Goal: Task Accomplishment & Management: Use online tool/utility

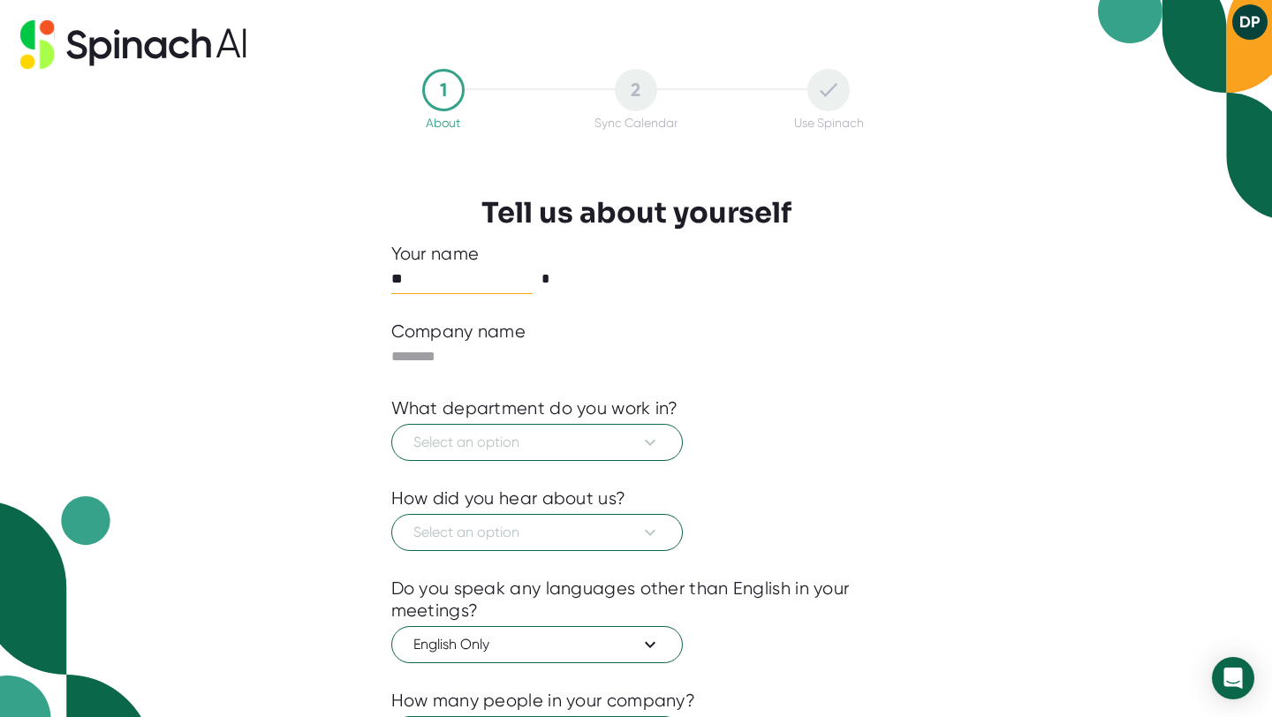
type input "*"
type input "*****"
click at [564, 281] on input "*" at bounding box center [611, 279] width 141 height 28
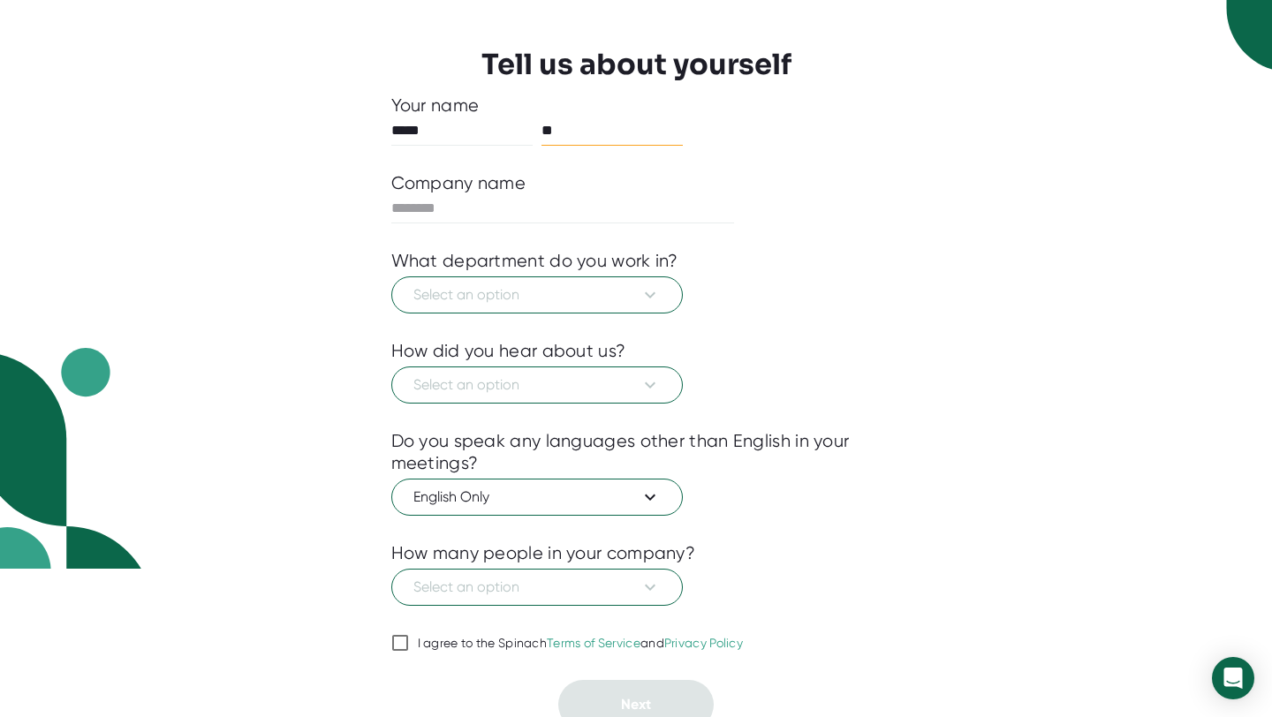
scroll to position [162, 0]
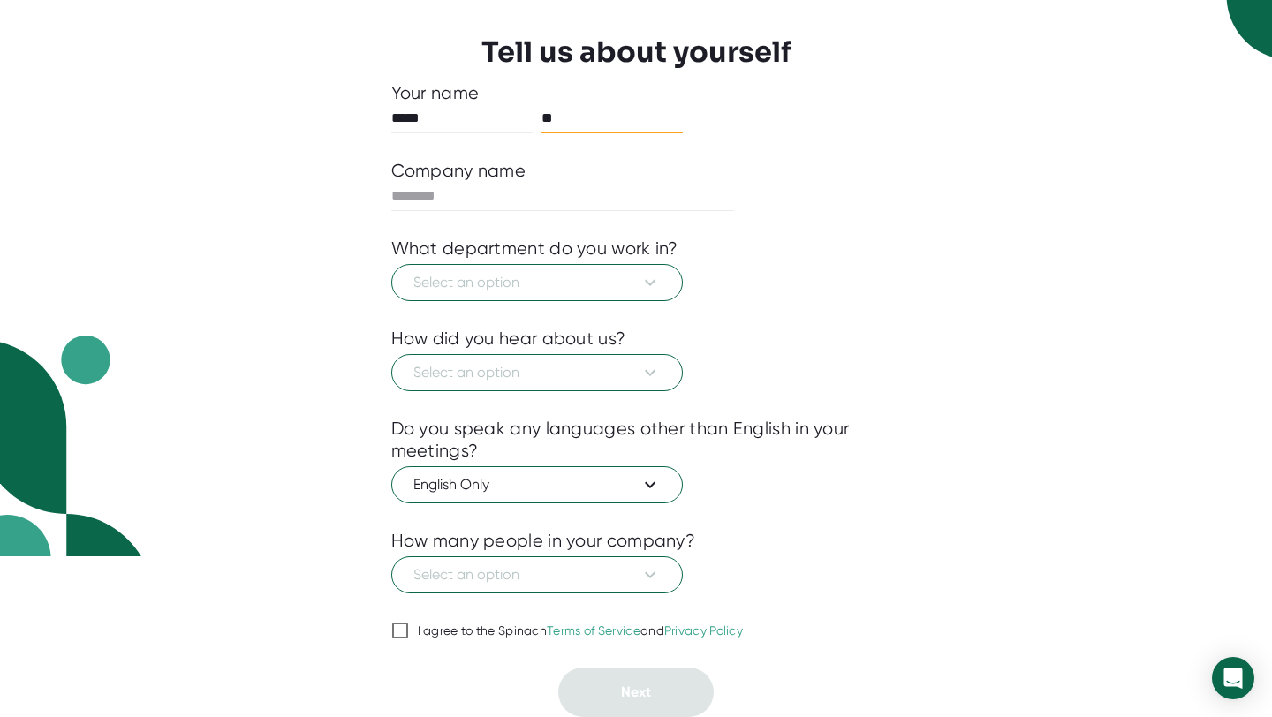
type input "**"
click at [400, 632] on input "I agree to the Spinach Terms of Service and Privacy Policy" at bounding box center [400, 630] width 18 height 21
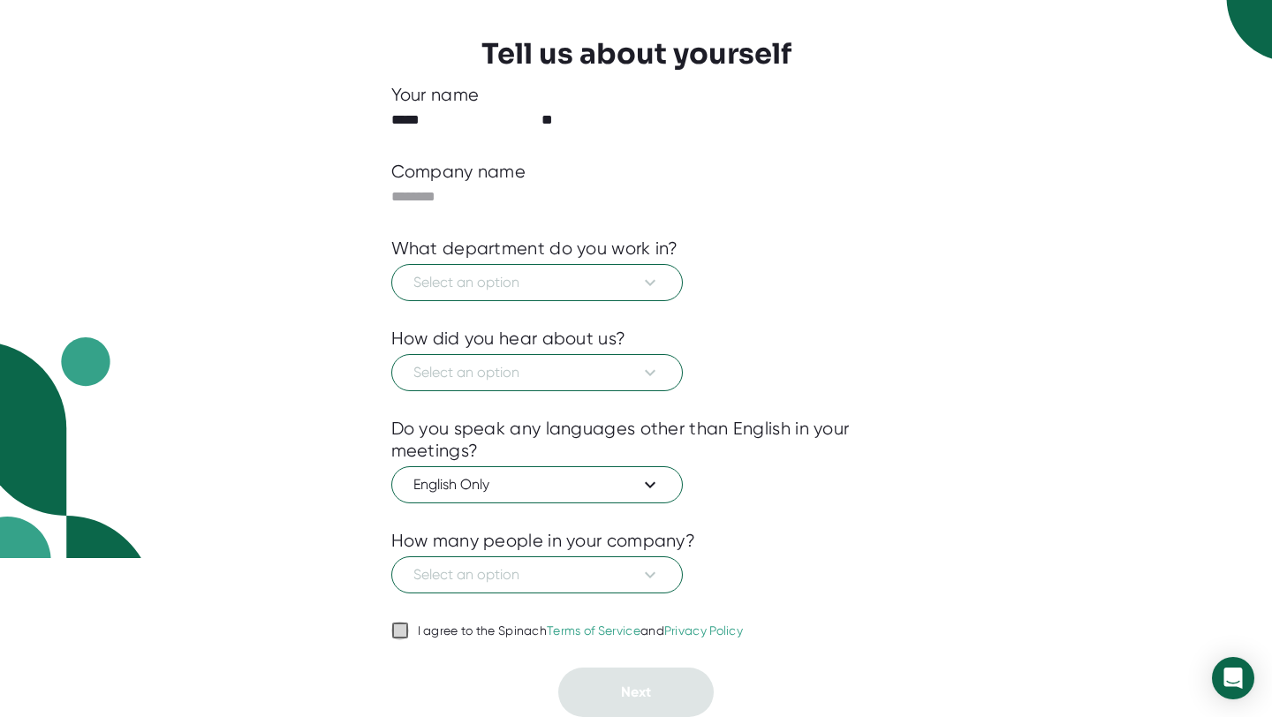
checkbox input "true"
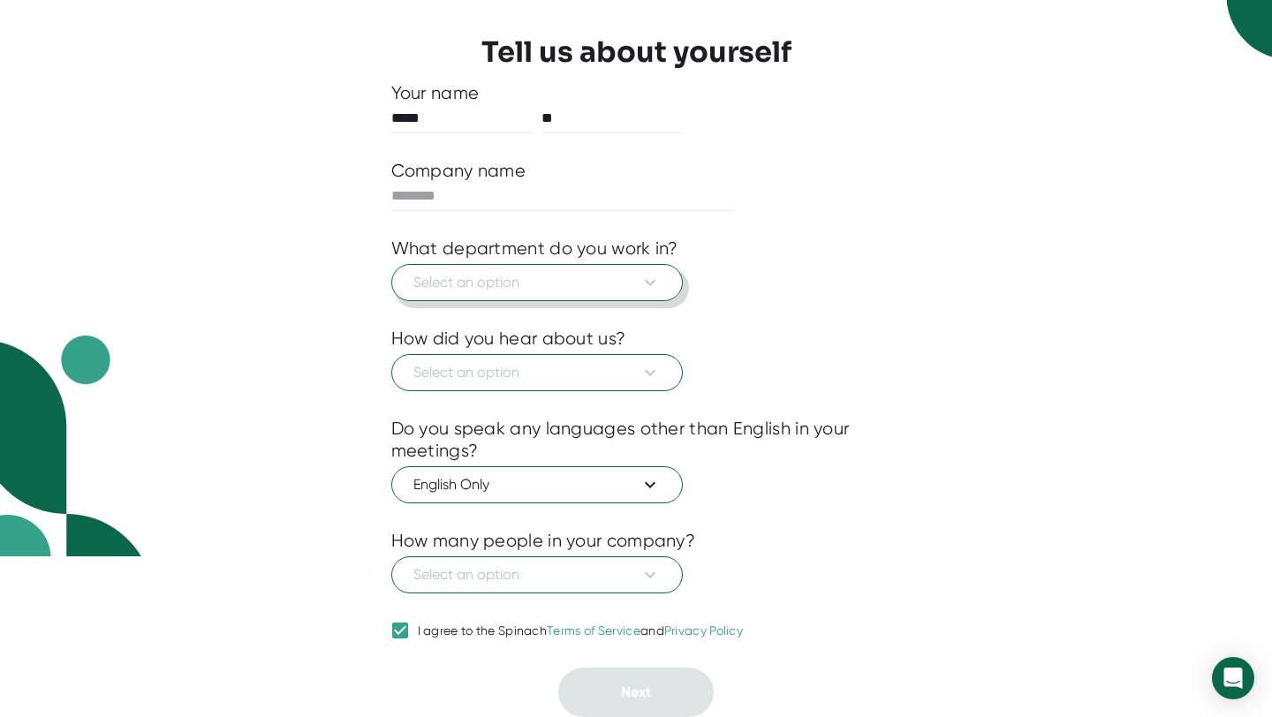
click at [496, 294] on button "Select an option" at bounding box center [536, 282] width 291 height 37
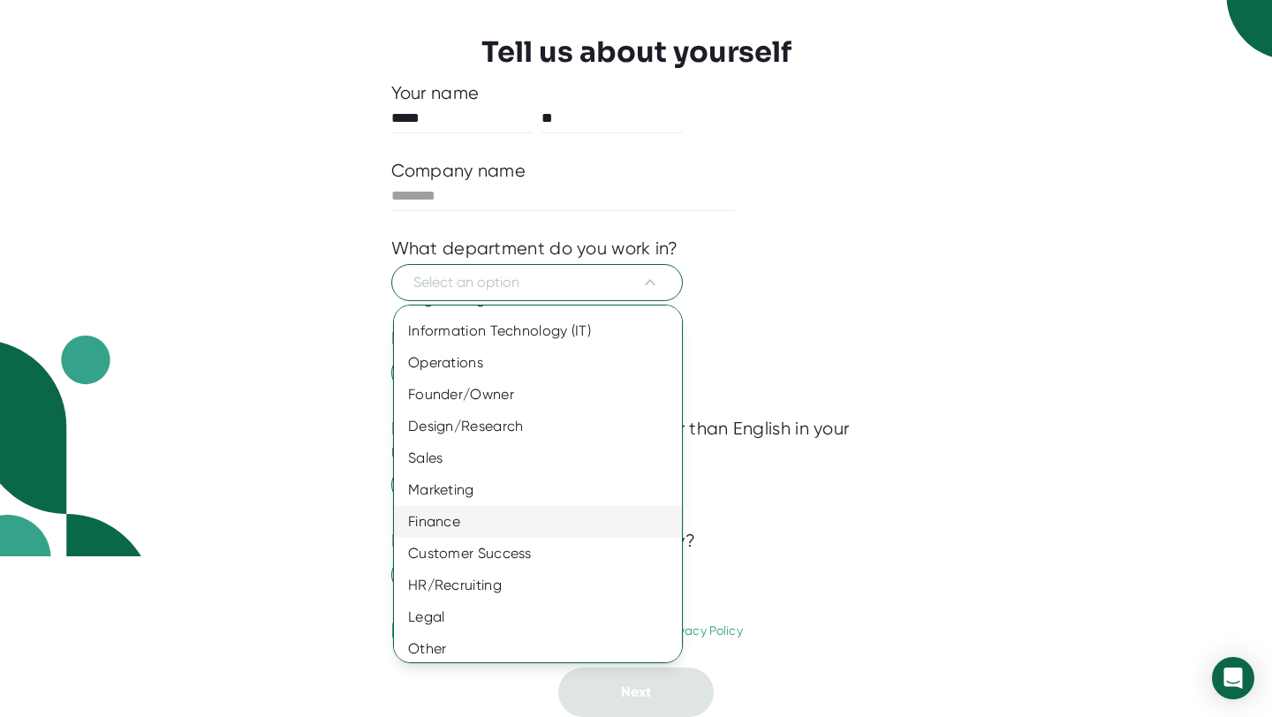
scroll to position [64, 0]
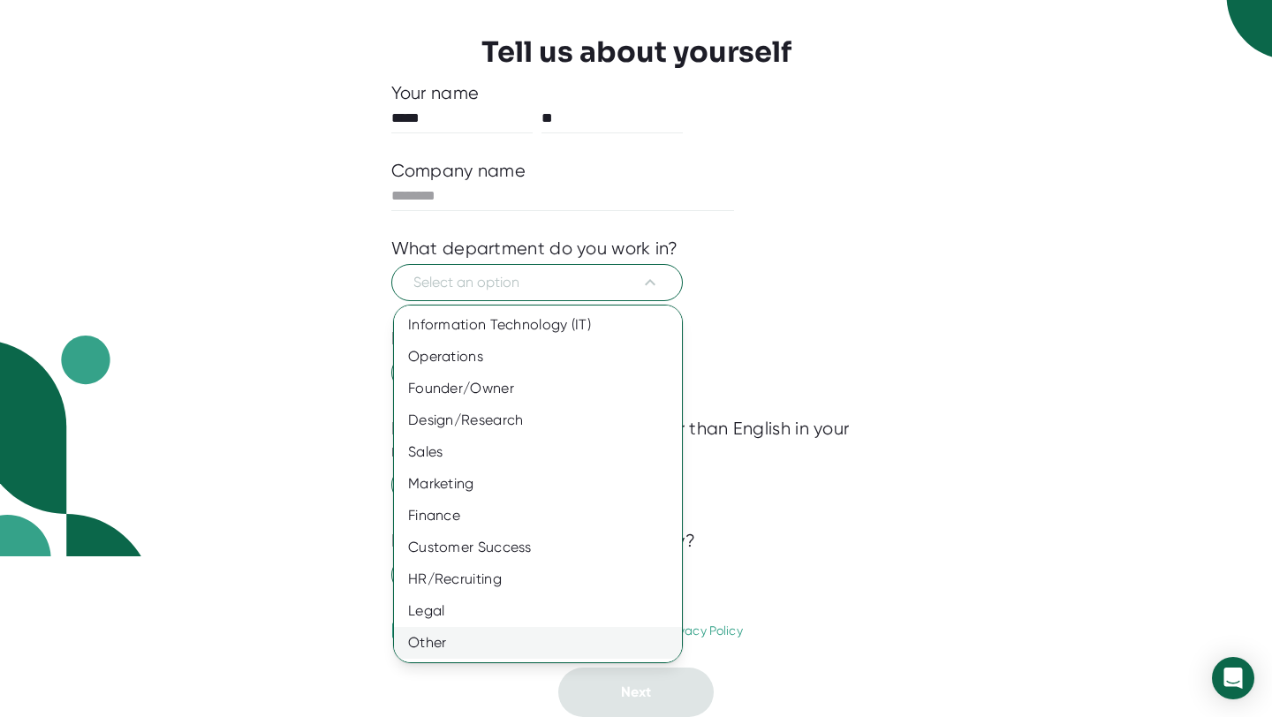
click at [451, 643] on div "Other" at bounding box center [538, 643] width 288 height 32
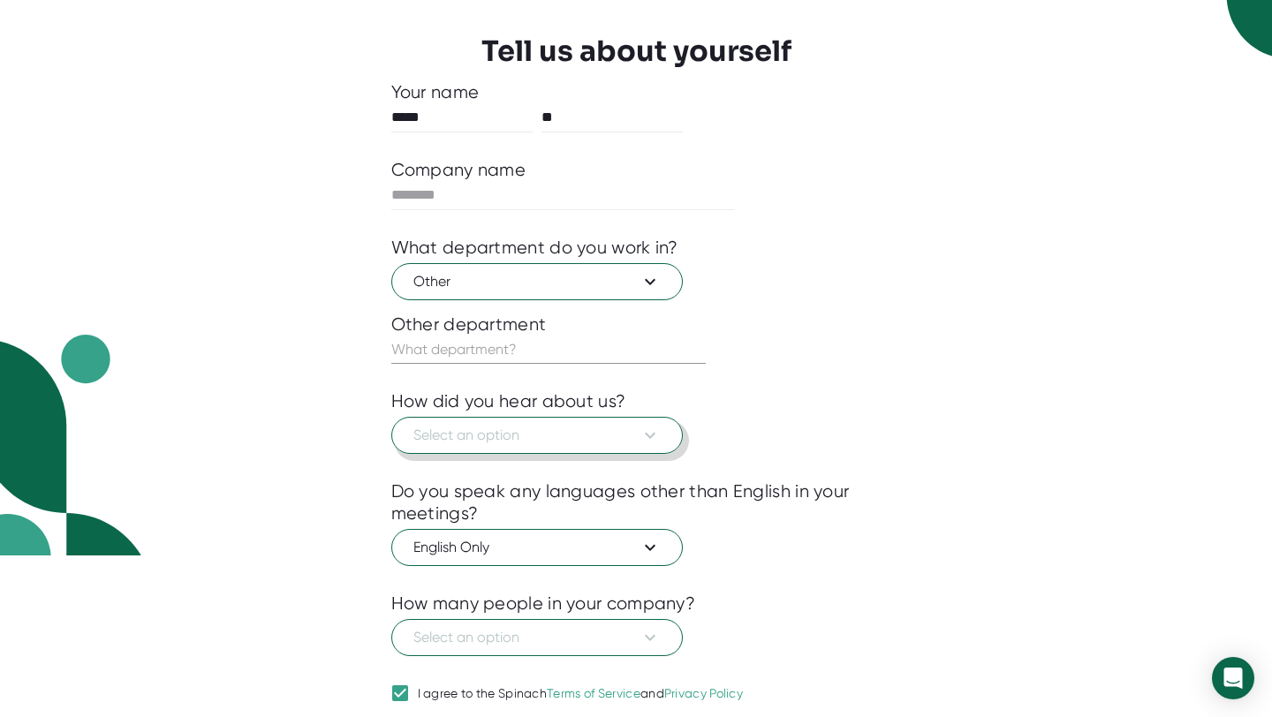
click at [498, 432] on span "Select an option" at bounding box center [536, 435] width 247 height 21
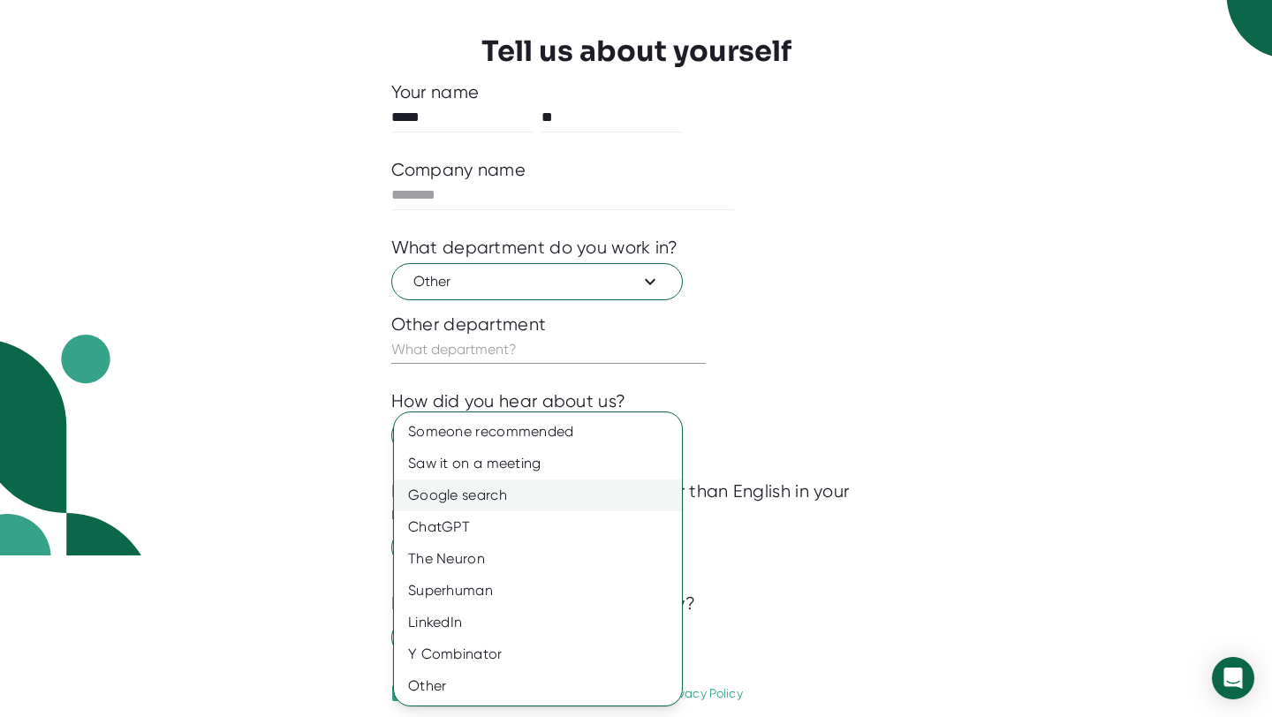
click at [482, 493] on div "Google search" at bounding box center [538, 495] width 288 height 32
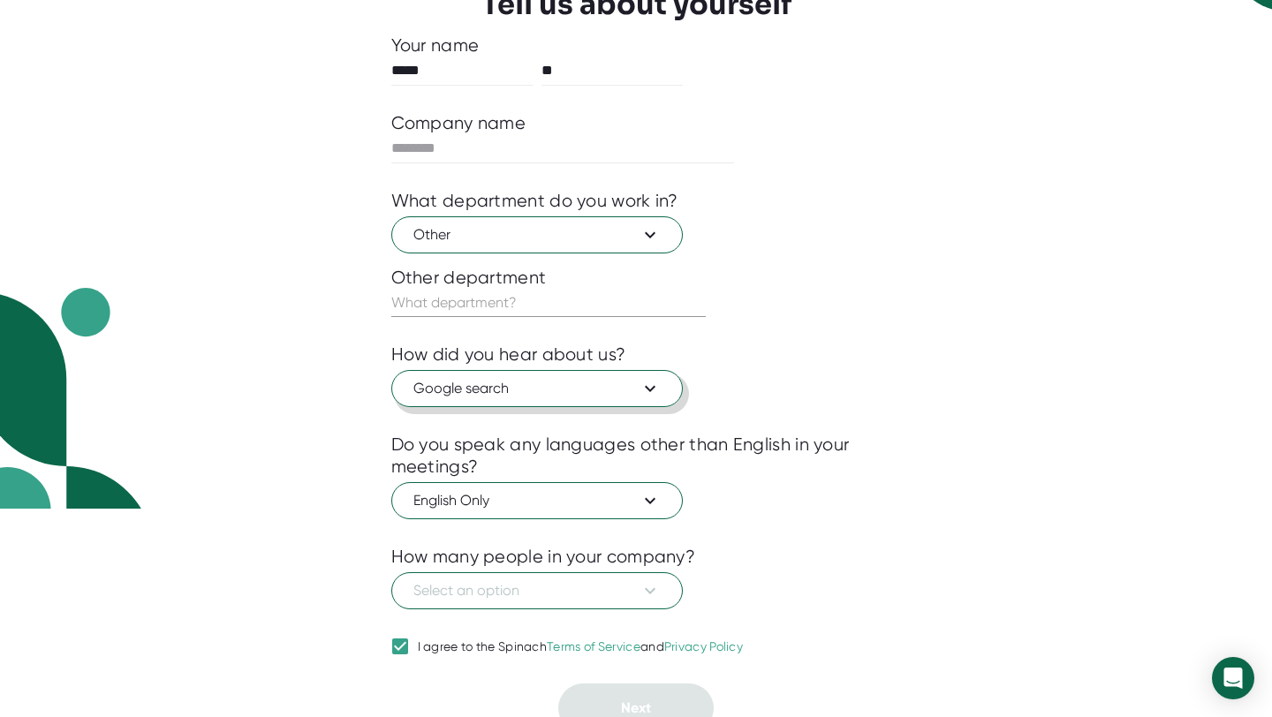
scroll to position [213, 0]
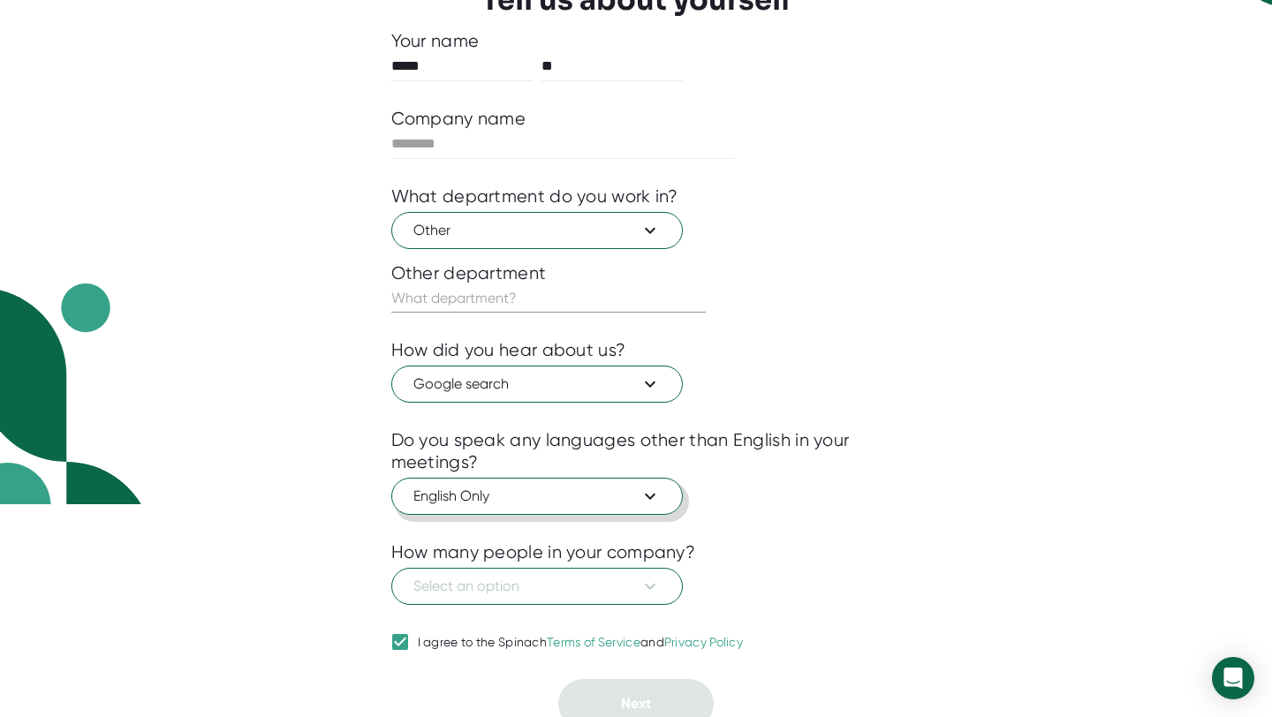
click at [504, 499] on span "English Only" at bounding box center [536, 496] width 247 height 21
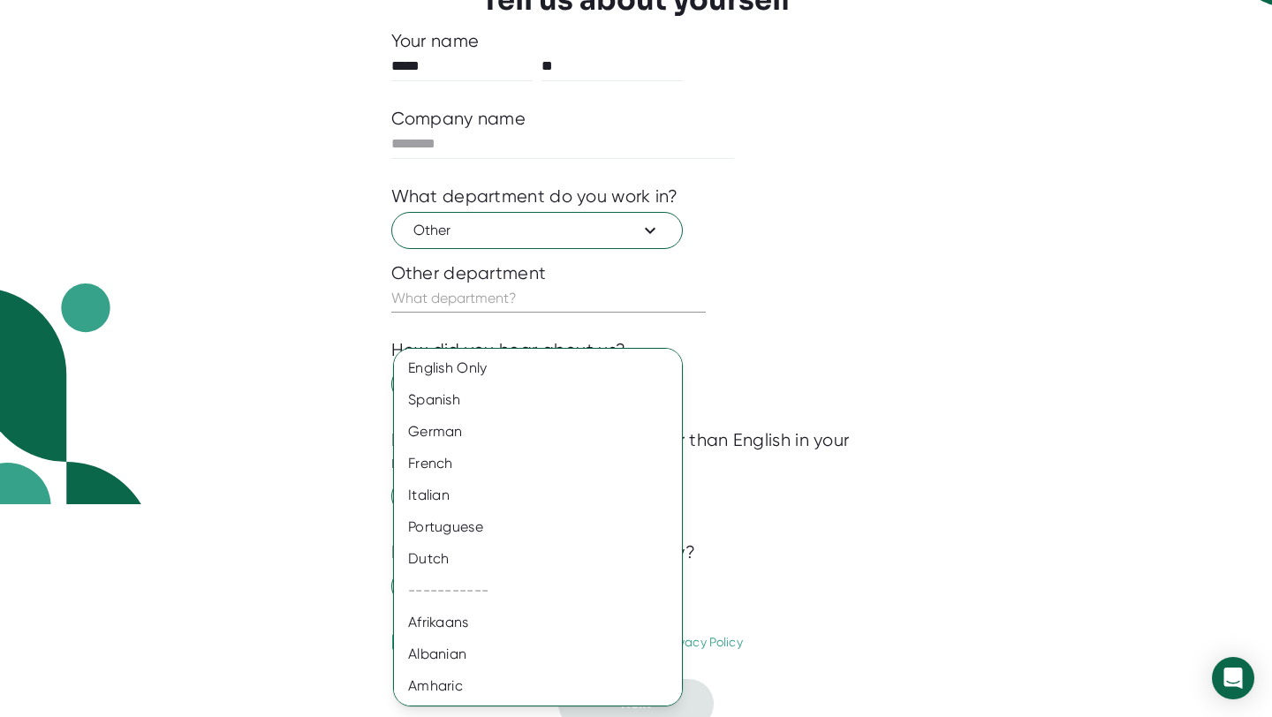
click at [842, 306] on div at bounding box center [636, 358] width 1272 height 717
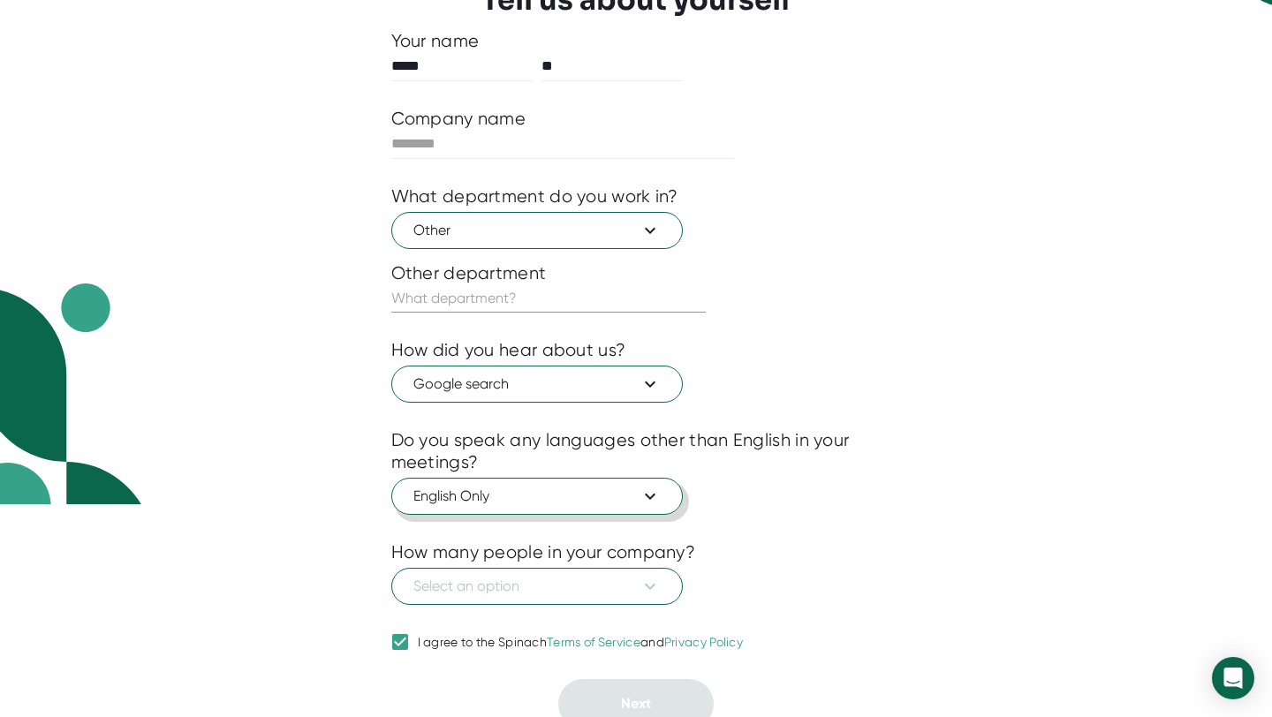
click at [606, 487] on span "English Only" at bounding box center [536, 496] width 247 height 21
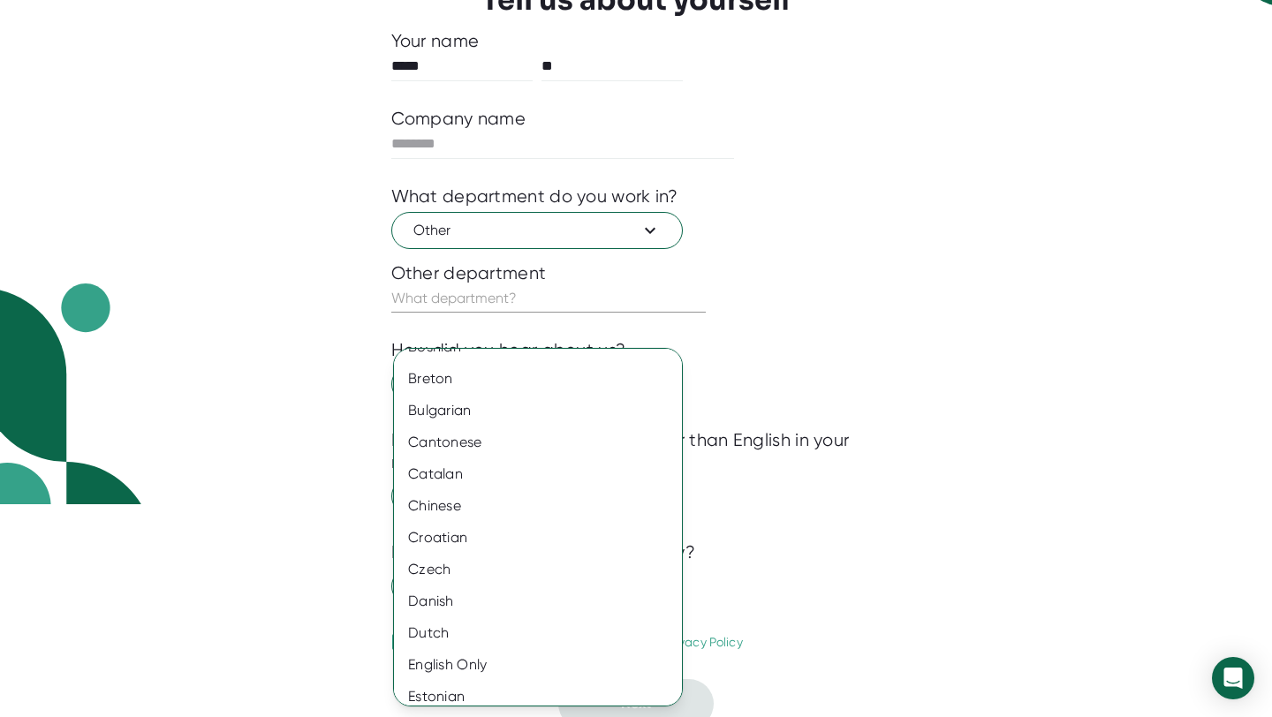
scroll to position [628, 0]
click at [499, 503] on div "Chinese" at bounding box center [538, 503] width 288 height 32
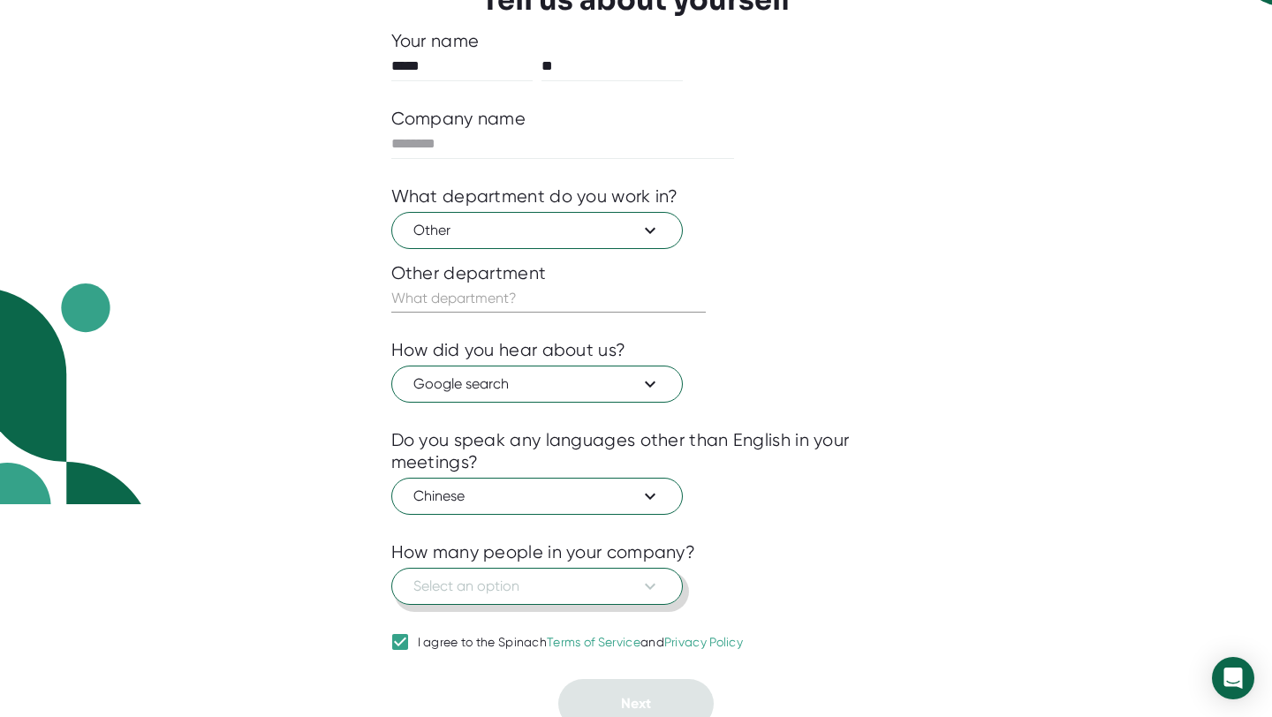
click at [504, 591] on span "Select an option" at bounding box center [536, 586] width 247 height 21
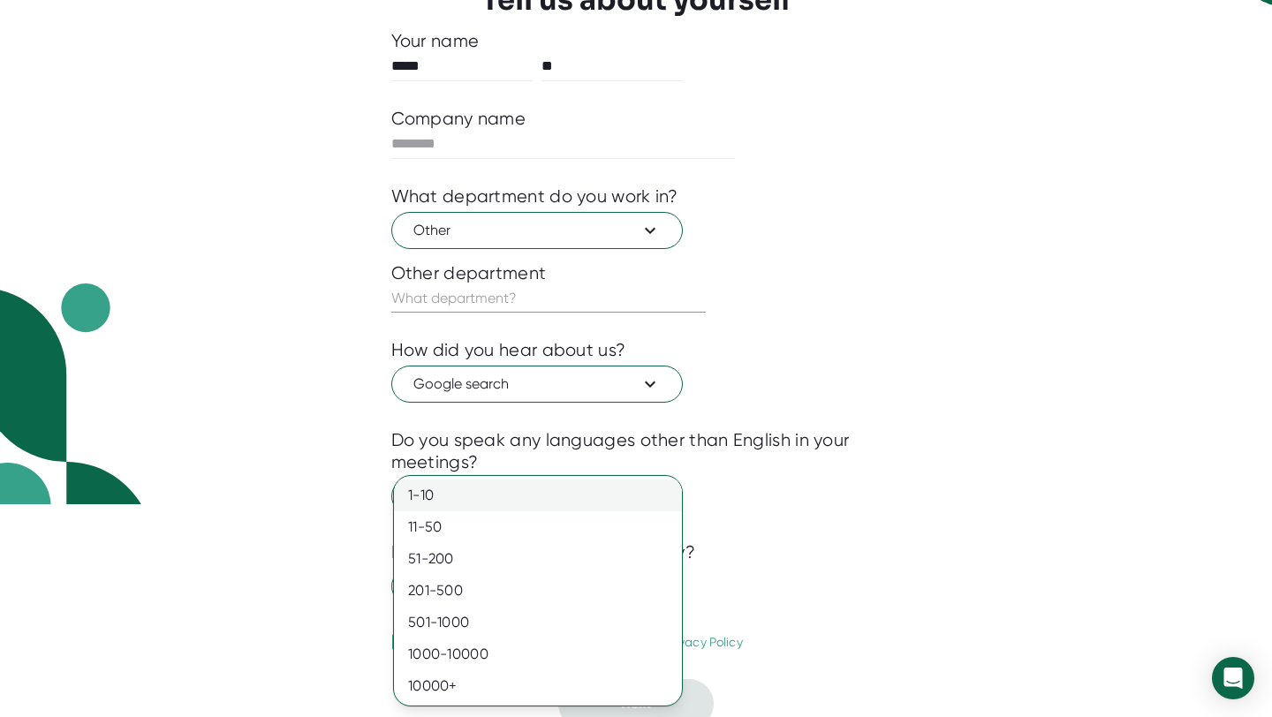
click at [476, 496] on div "1-10" at bounding box center [538, 495] width 288 height 32
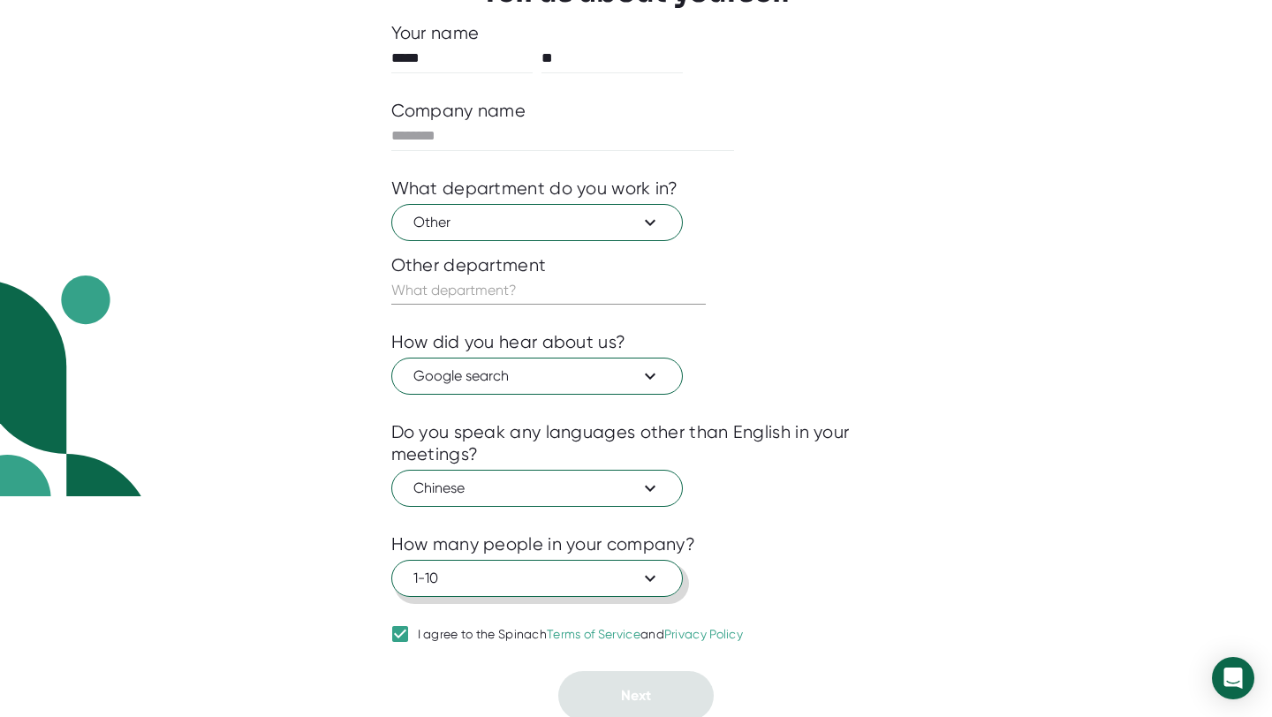
scroll to position [225, 0]
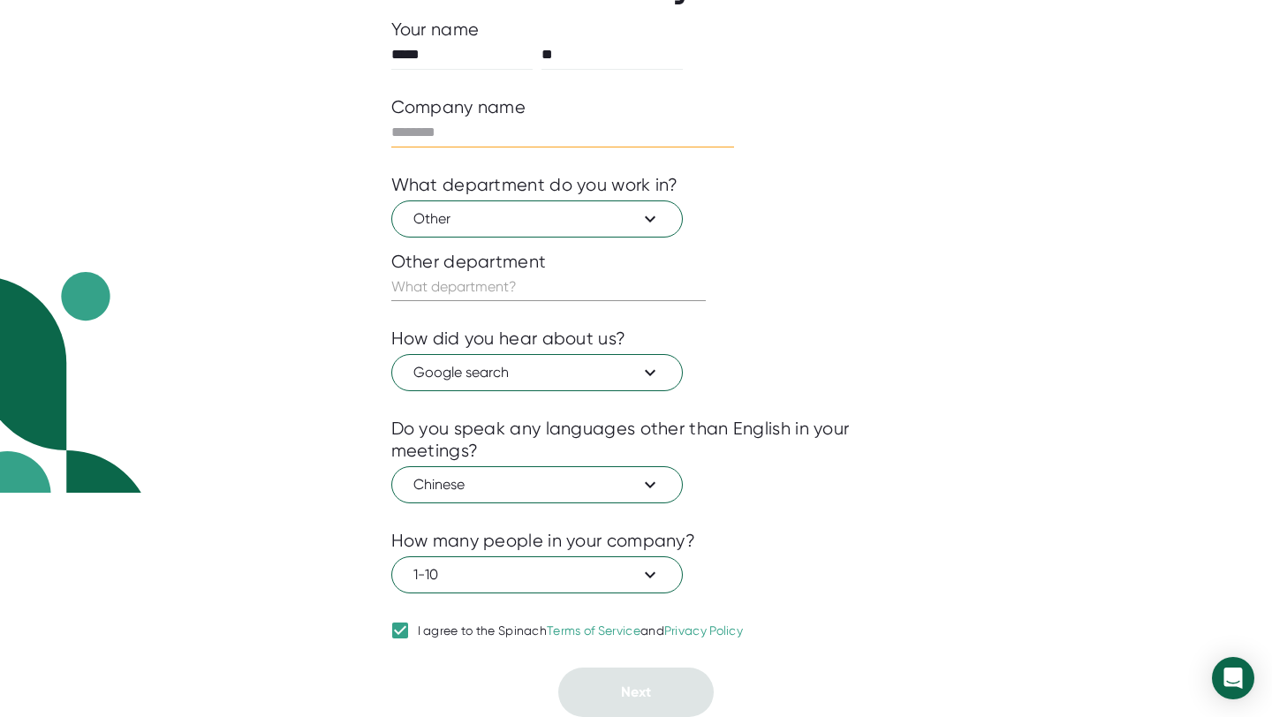
click at [437, 135] on input "text" at bounding box center [562, 132] width 343 height 28
type input "**********"
click at [450, 278] on input "text" at bounding box center [548, 287] width 314 height 28
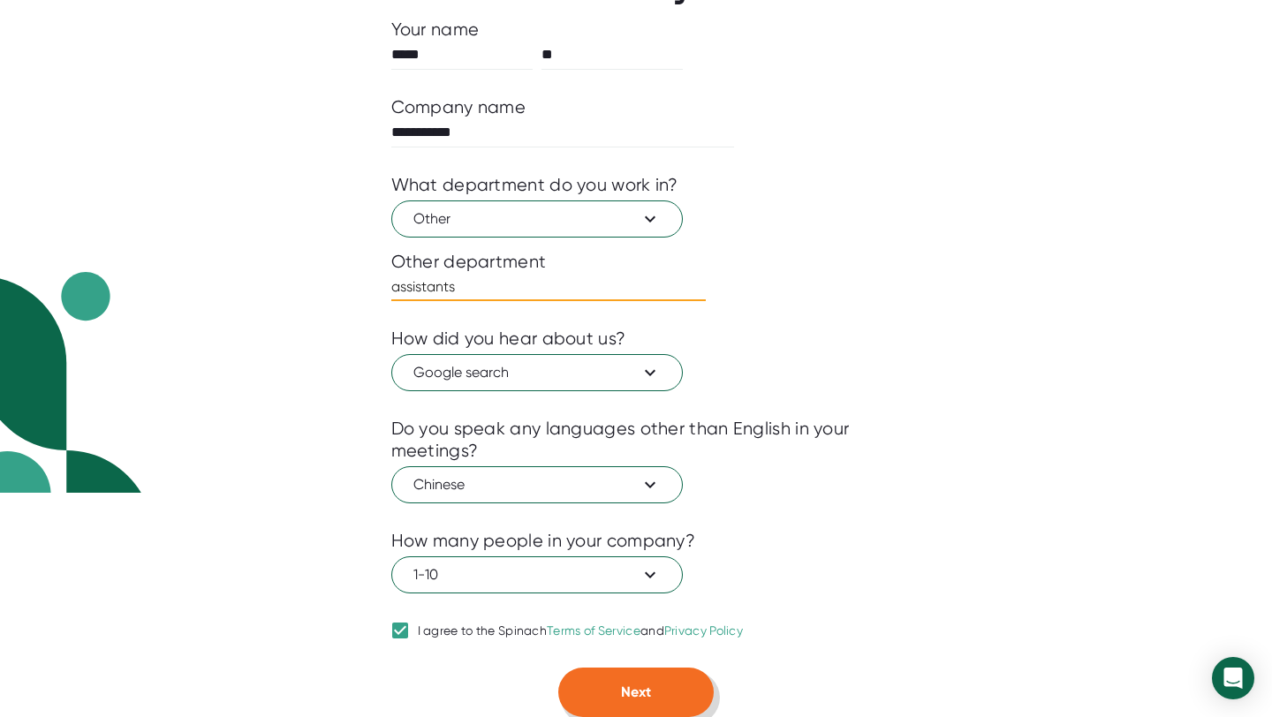
type input "assistants"
click at [629, 690] on span "Next" at bounding box center [636, 691] width 30 height 17
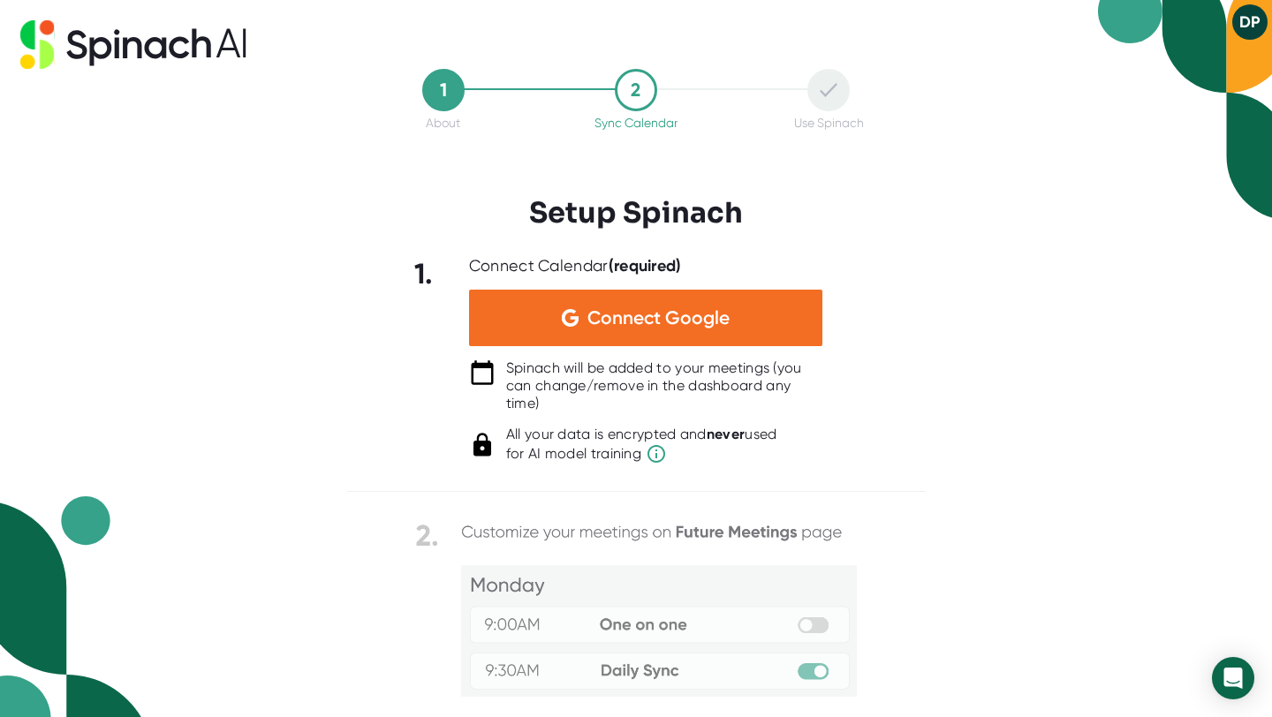
scroll to position [0, 0]
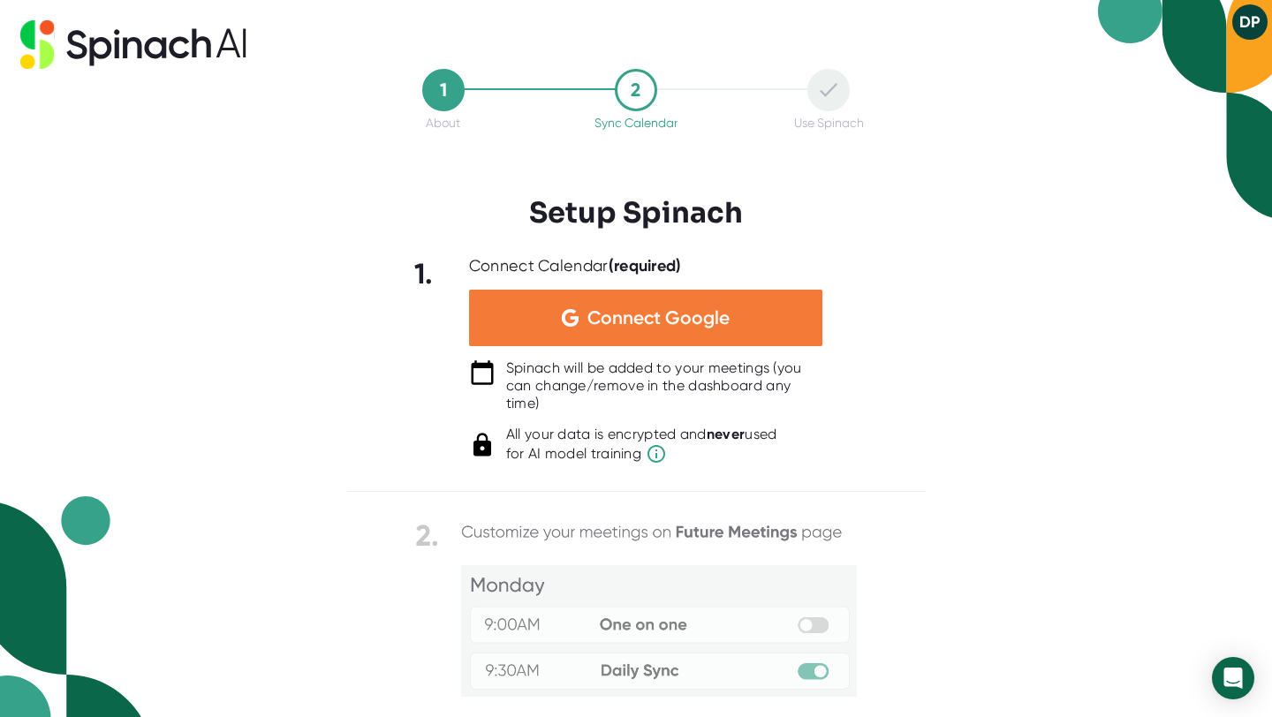
click at [708, 315] on span "Connect Google" at bounding box center [658, 318] width 142 height 18
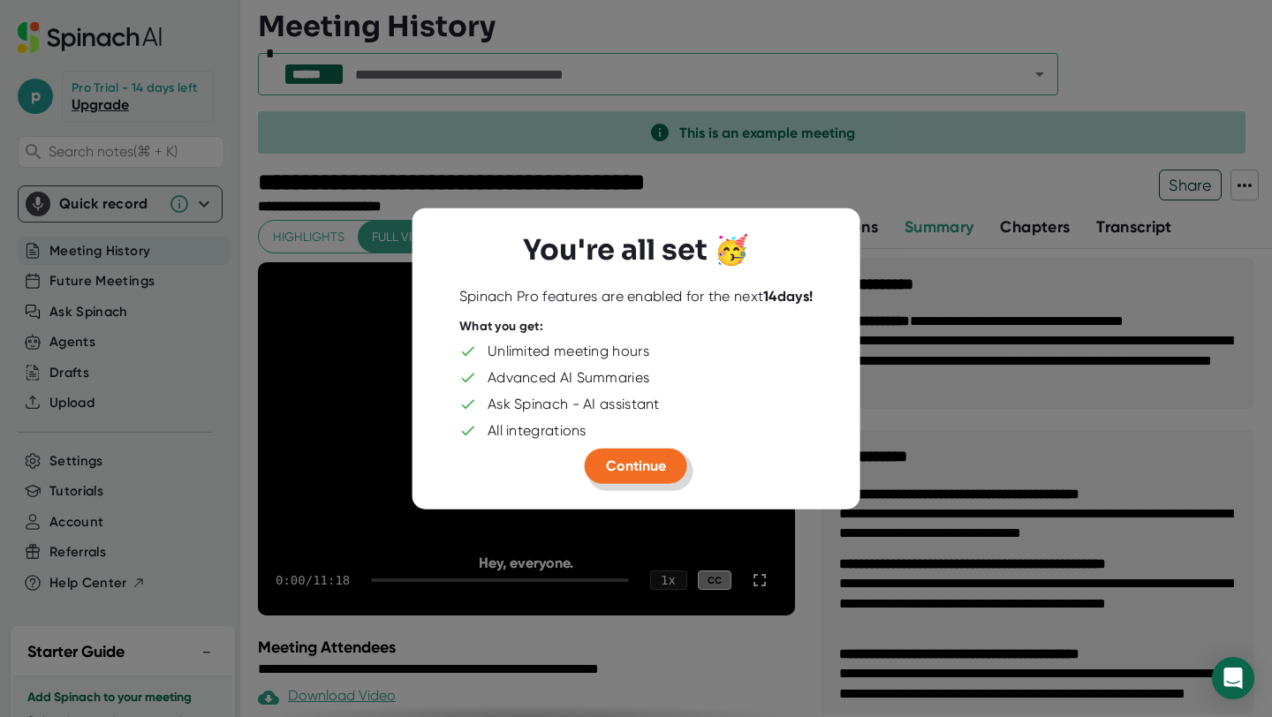
click at [648, 464] on span "Continue" at bounding box center [636, 465] width 60 height 17
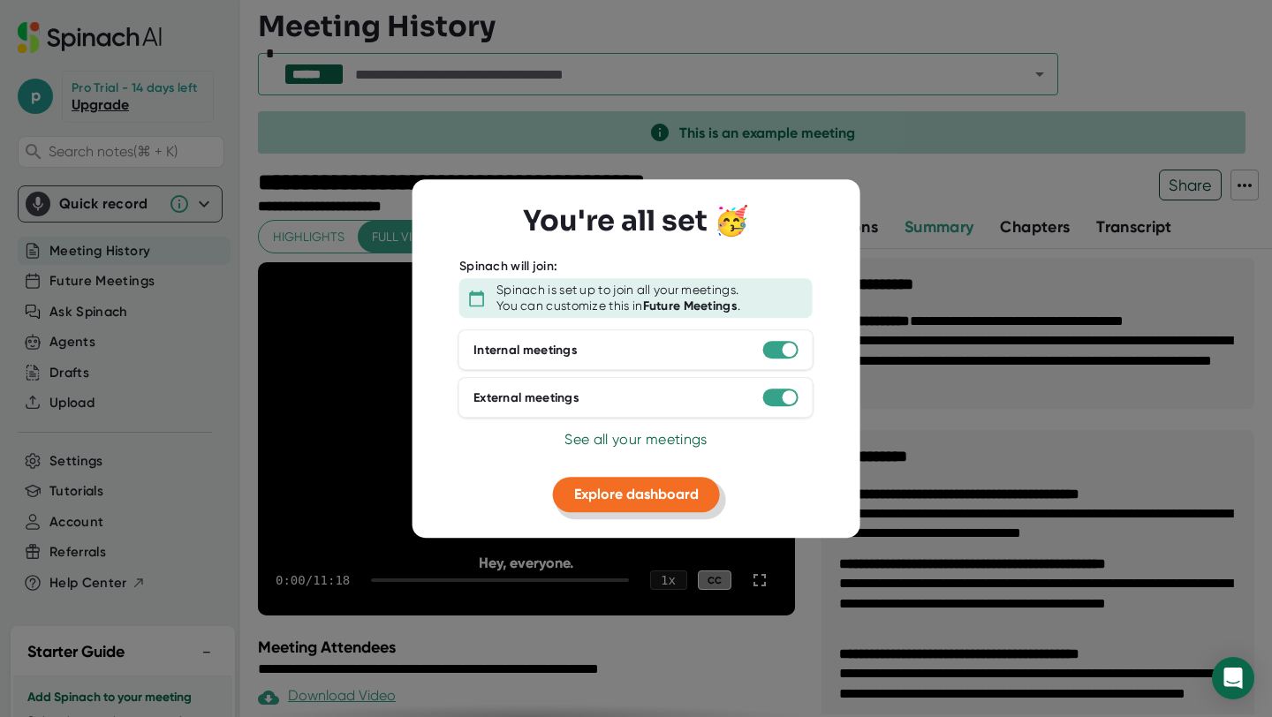
click at [641, 501] on span "Explore dashboard" at bounding box center [636, 494] width 125 height 17
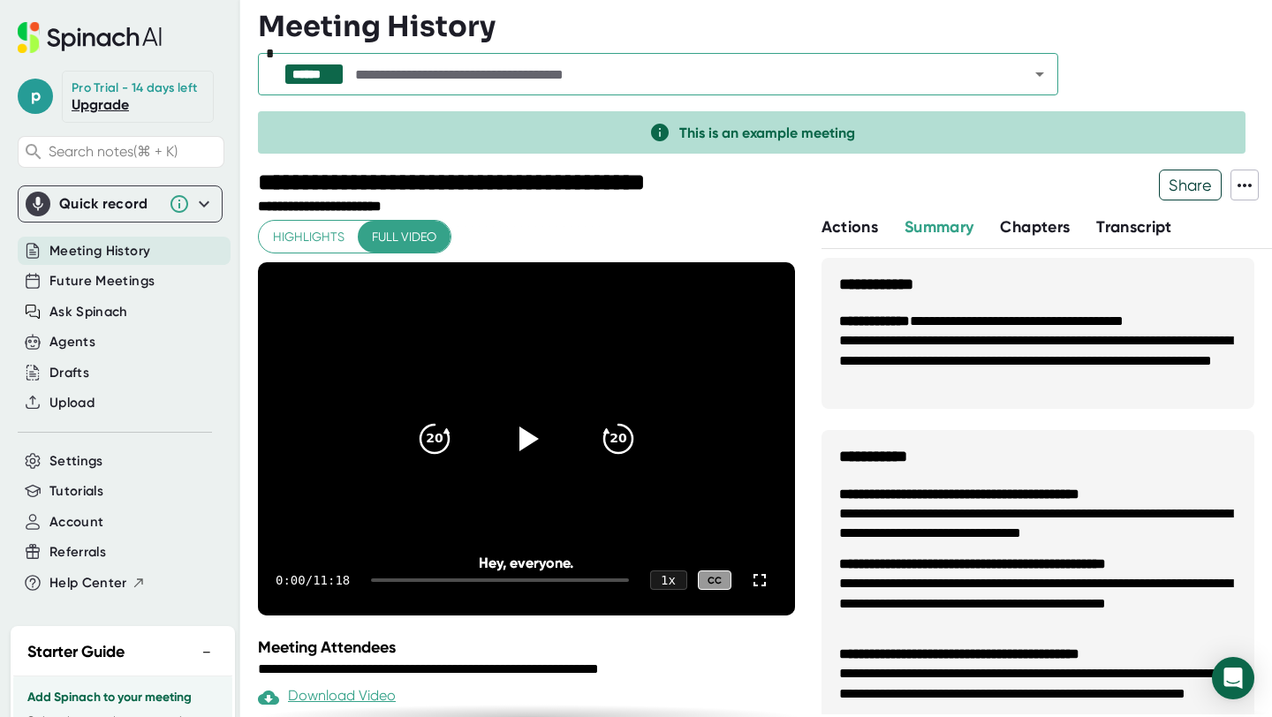
click at [96, 207] on div "Quick record" at bounding box center [109, 204] width 101 height 18
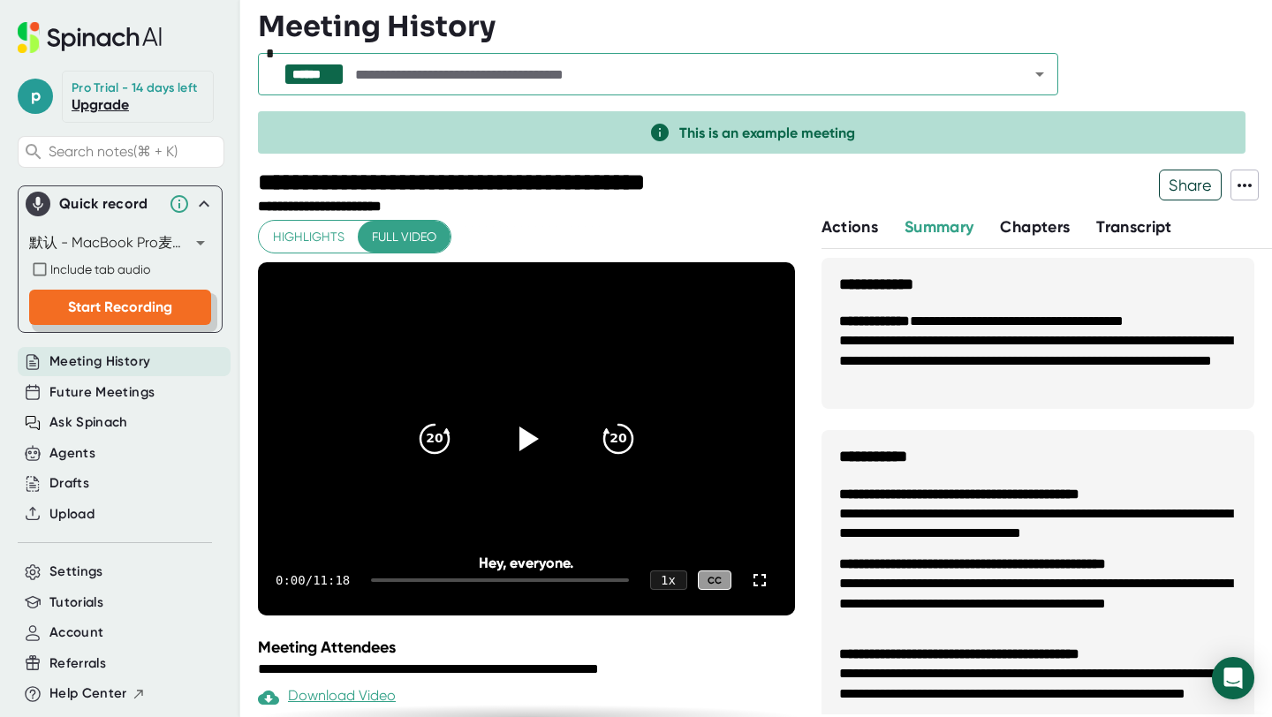
click at [98, 308] on span "Start Recording" at bounding box center [120, 306] width 104 height 17
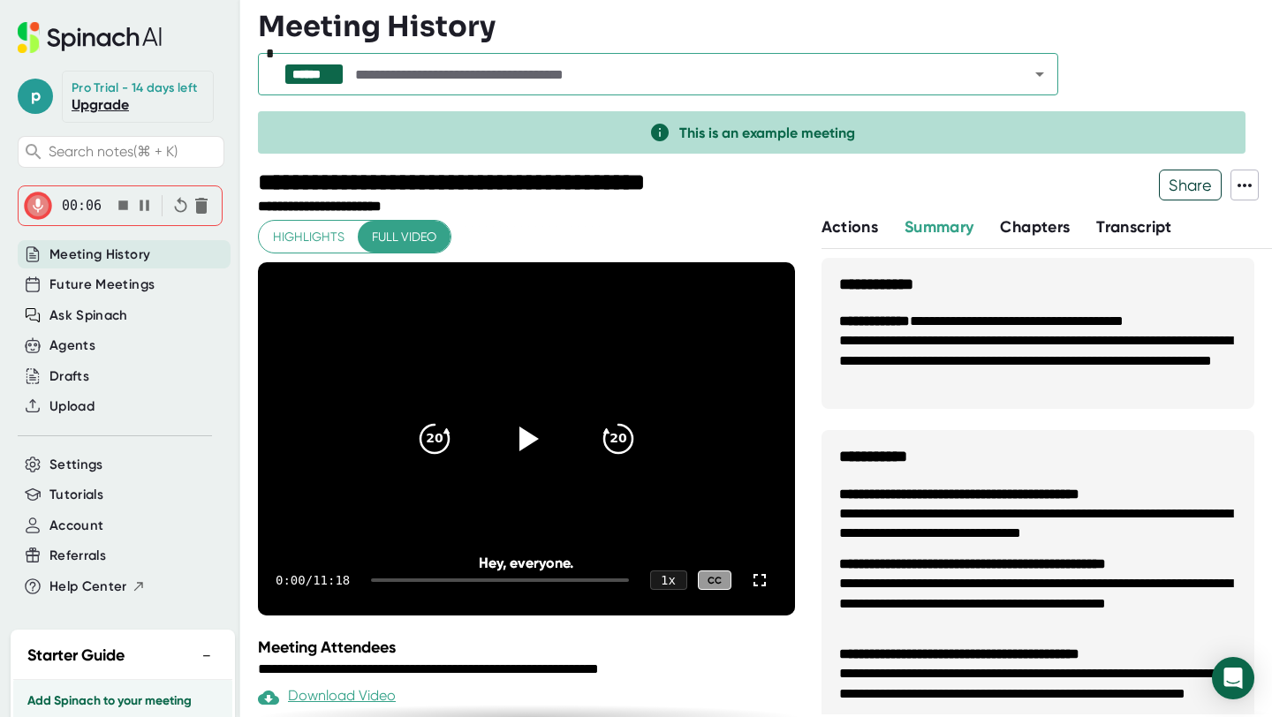
click at [146, 210] on icon "button" at bounding box center [145, 205] width 10 height 11
click at [90, 532] on span "Account" at bounding box center [76, 526] width 54 height 20
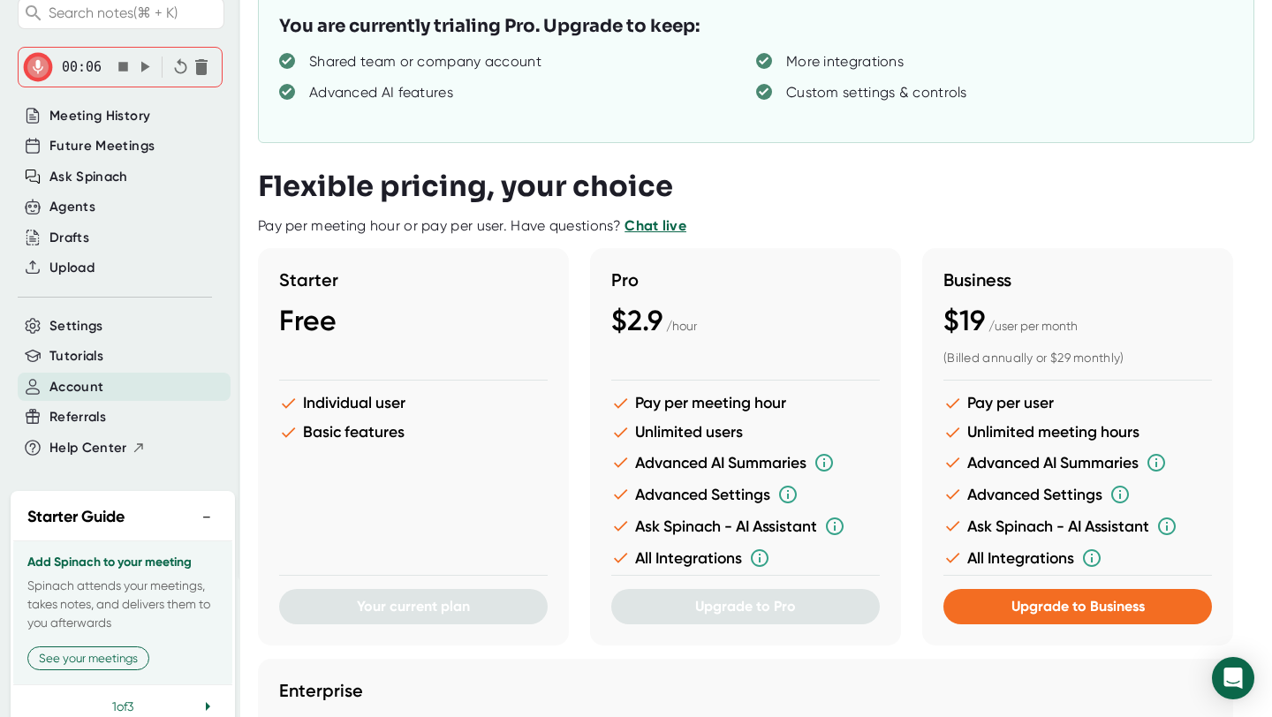
scroll to position [147, 0]
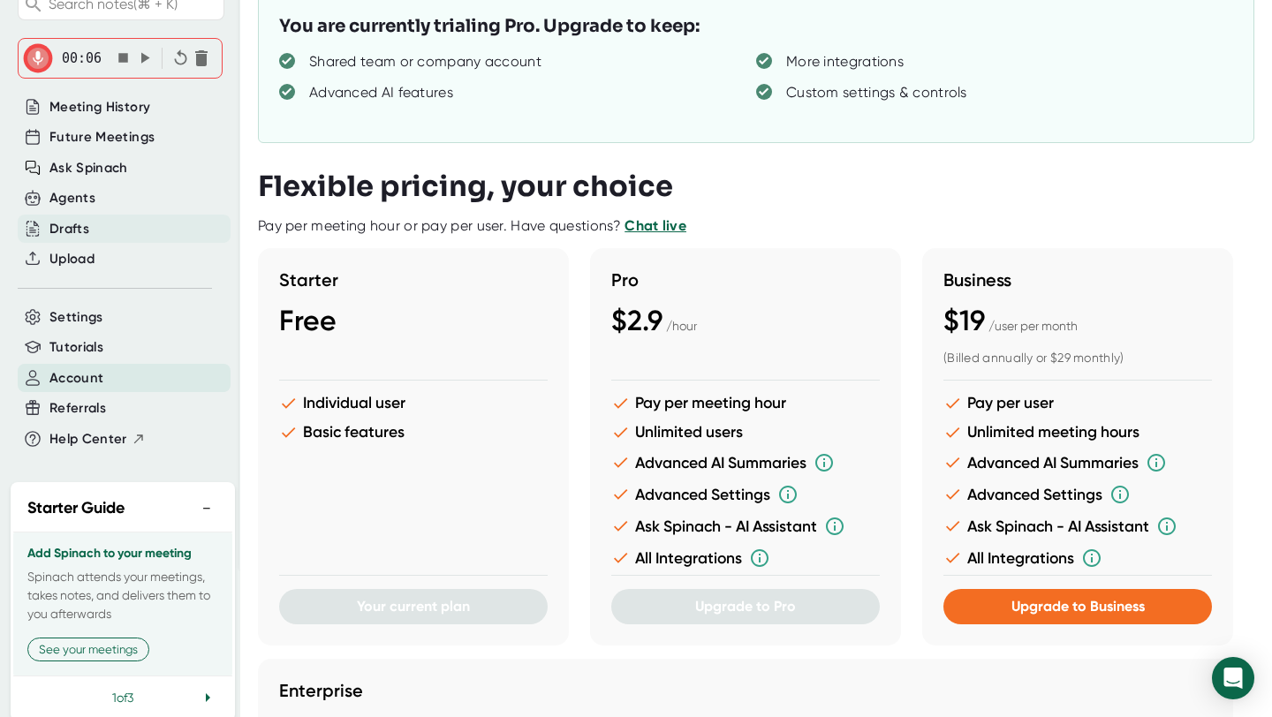
click at [100, 230] on div "Drafts" at bounding box center [124, 229] width 213 height 29
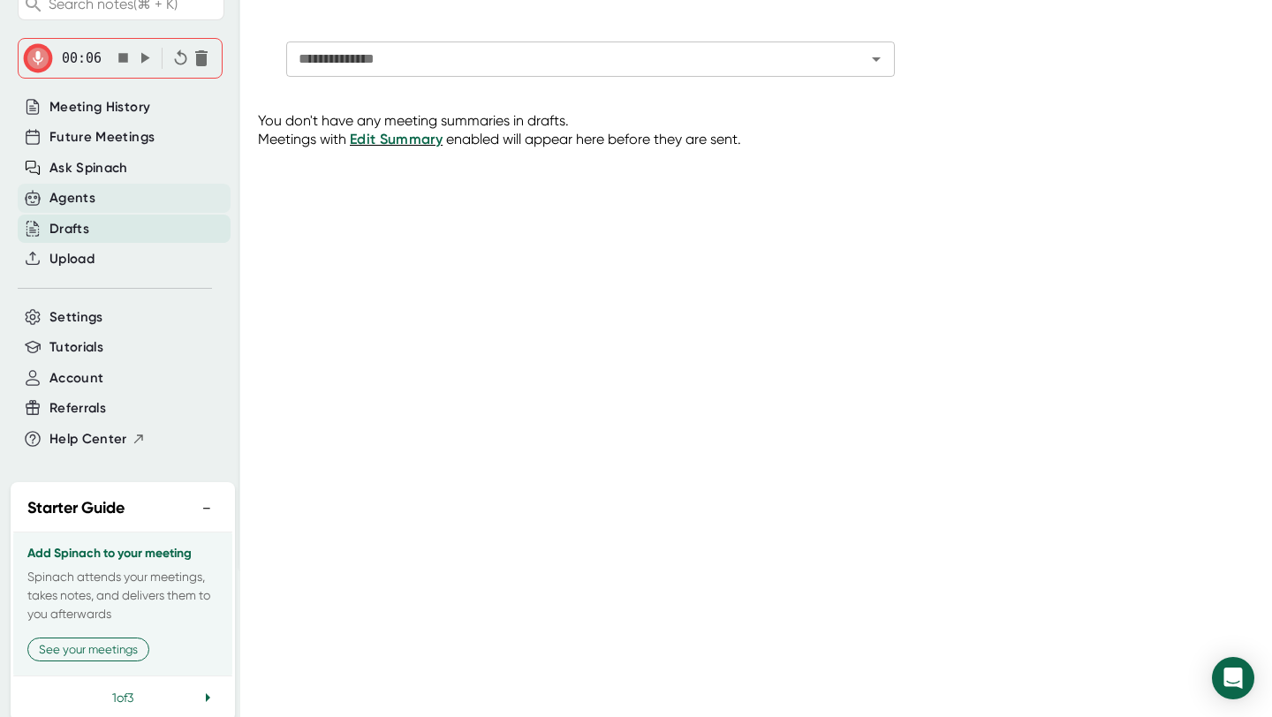
click at [111, 200] on div "Agents" at bounding box center [124, 198] width 213 height 29
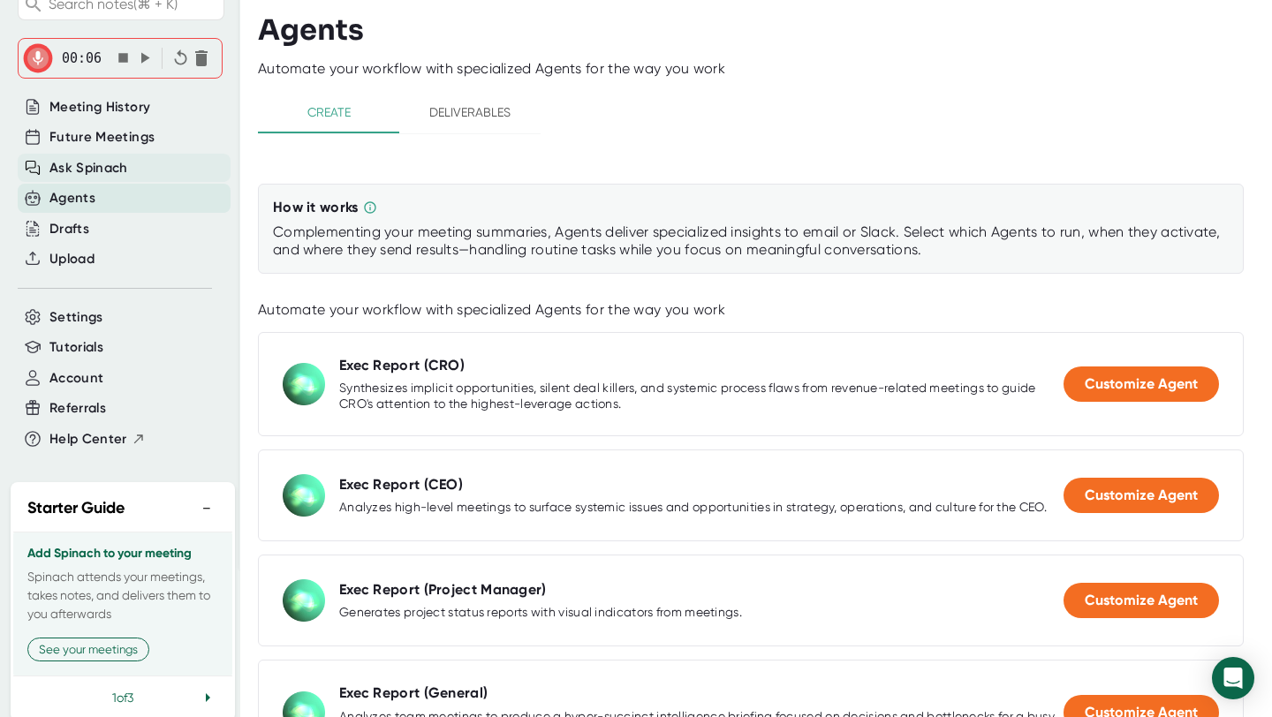
click at [109, 162] on span "Ask Spinach" at bounding box center [88, 168] width 79 height 20
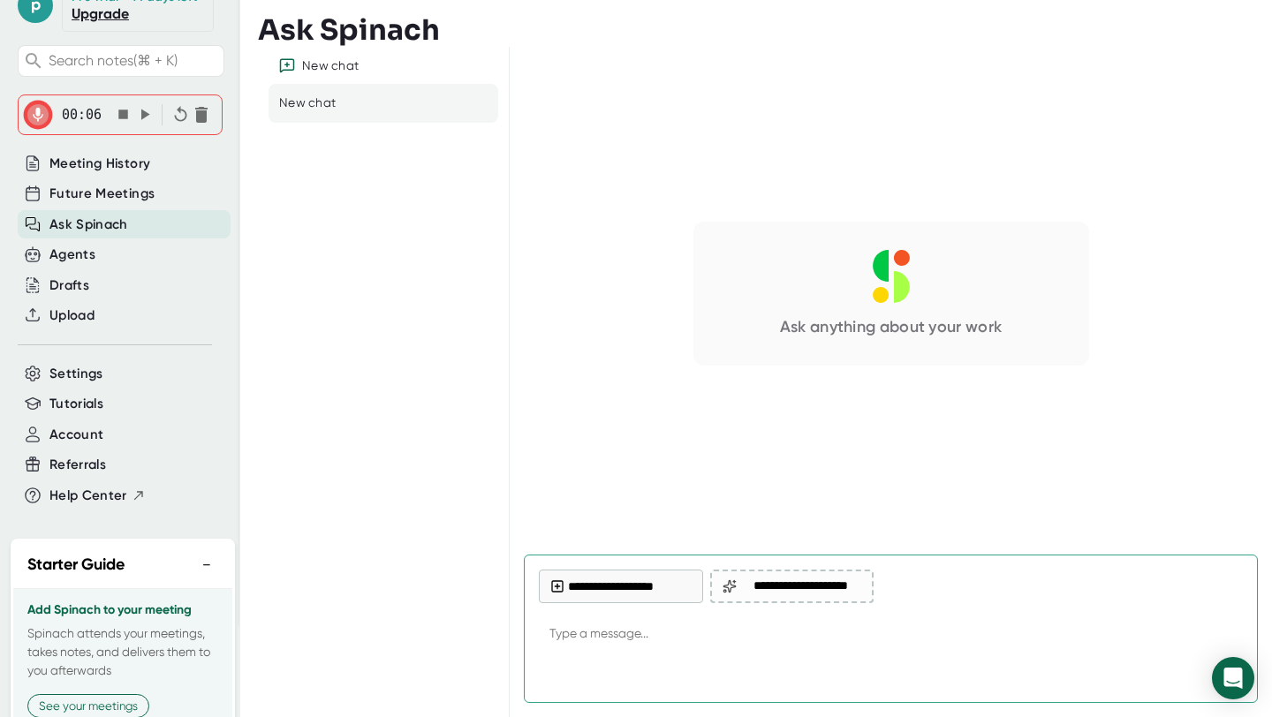
scroll to position [76, 0]
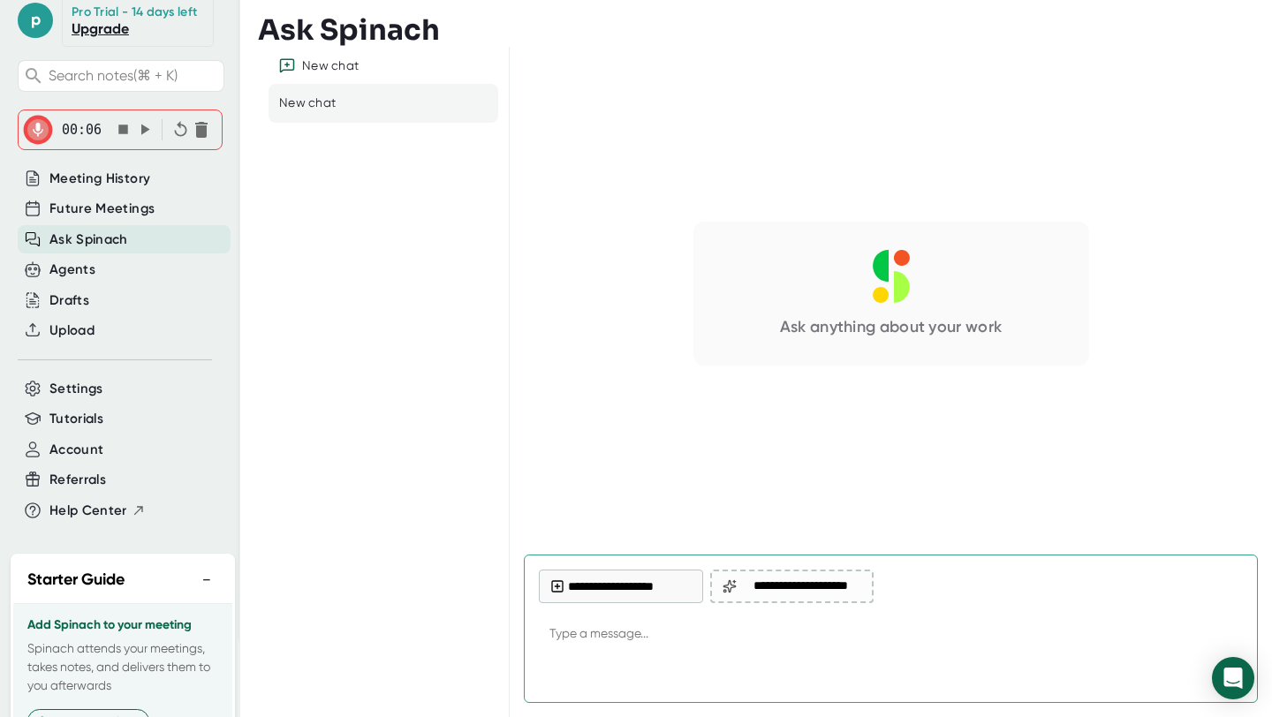
type textarea "x"
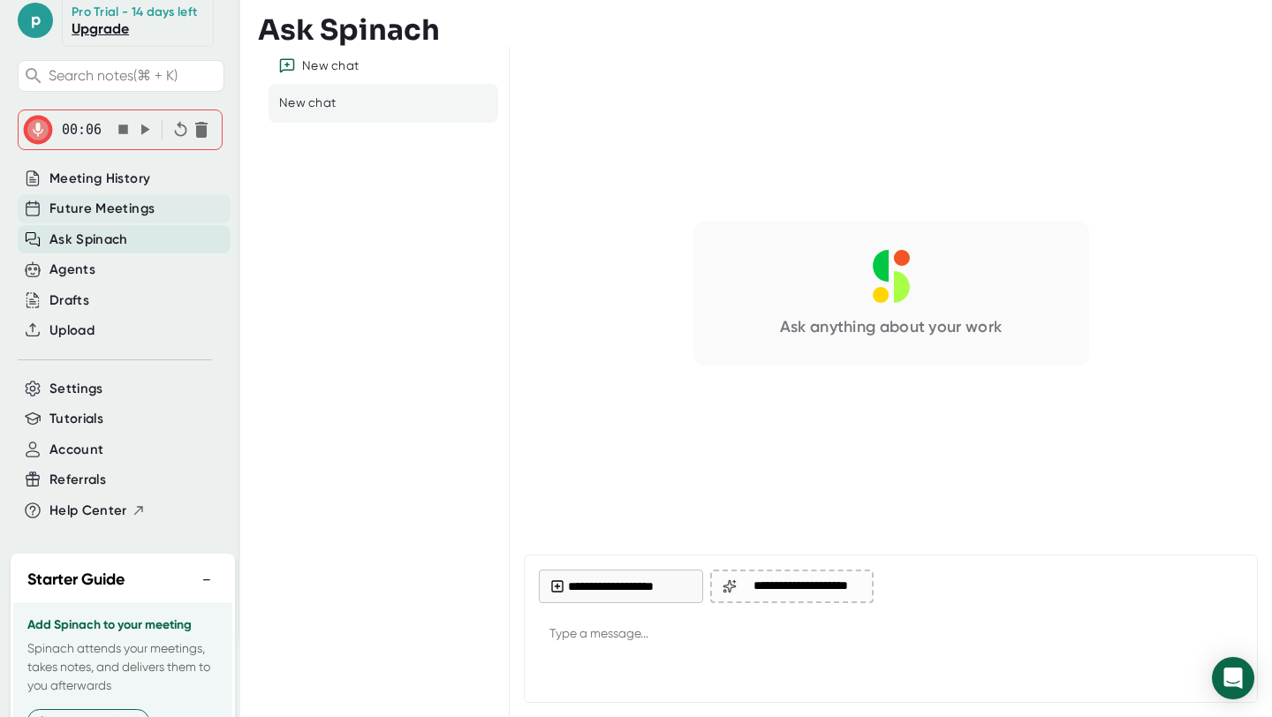
click at [111, 208] on span "Future Meetings" at bounding box center [101, 209] width 105 height 20
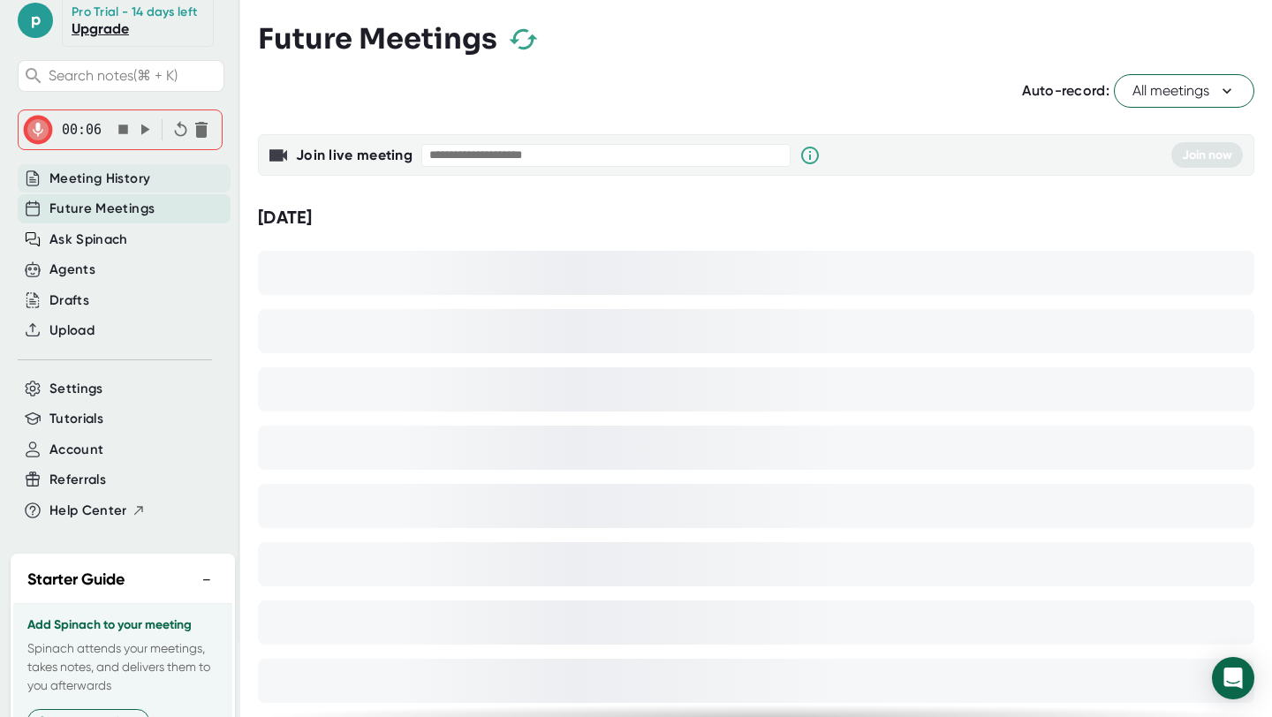
click at [109, 173] on span "Meeting History" at bounding box center [99, 179] width 101 height 20
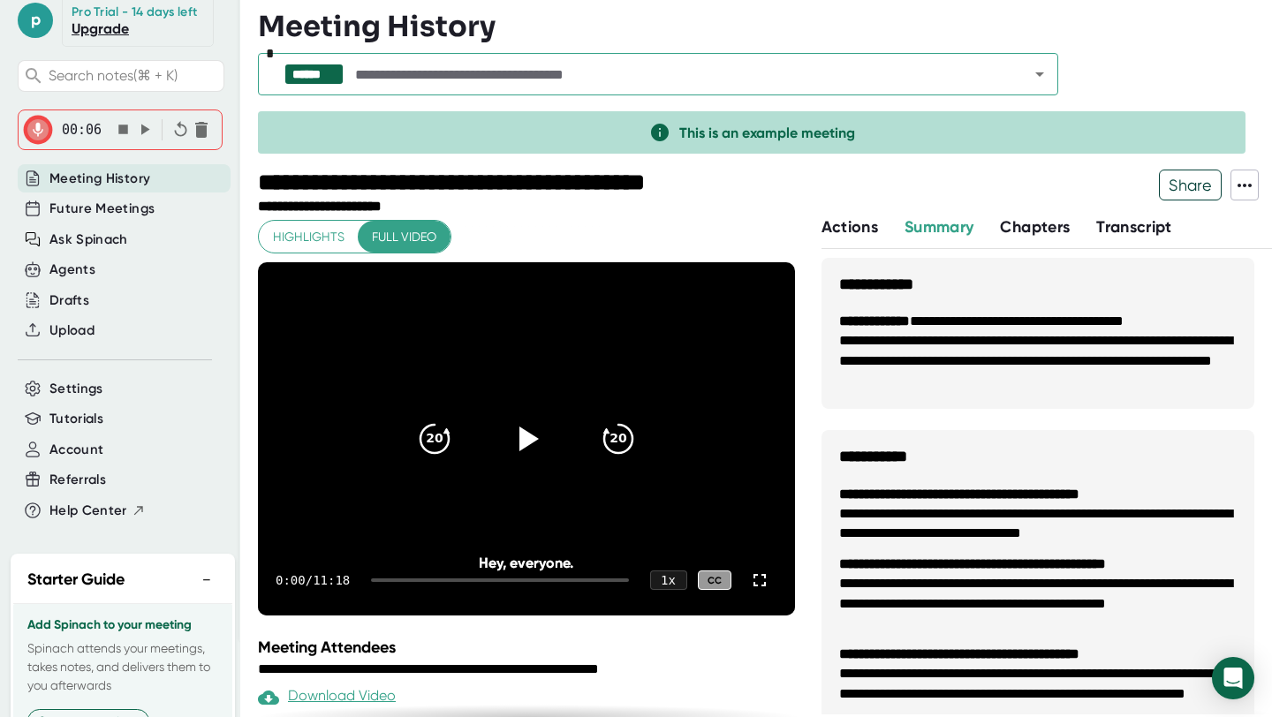
drag, startPoint x: 109, startPoint y: 173, endPoint x: 123, endPoint y: 144, distance: 32.4
click at [123, 144] on div "p Pro Trial - 14 days left Upgrade Search notes (⌘ + K) 00:06 Meeting History F…" at bounding box center [120, 233] width 240 height 619
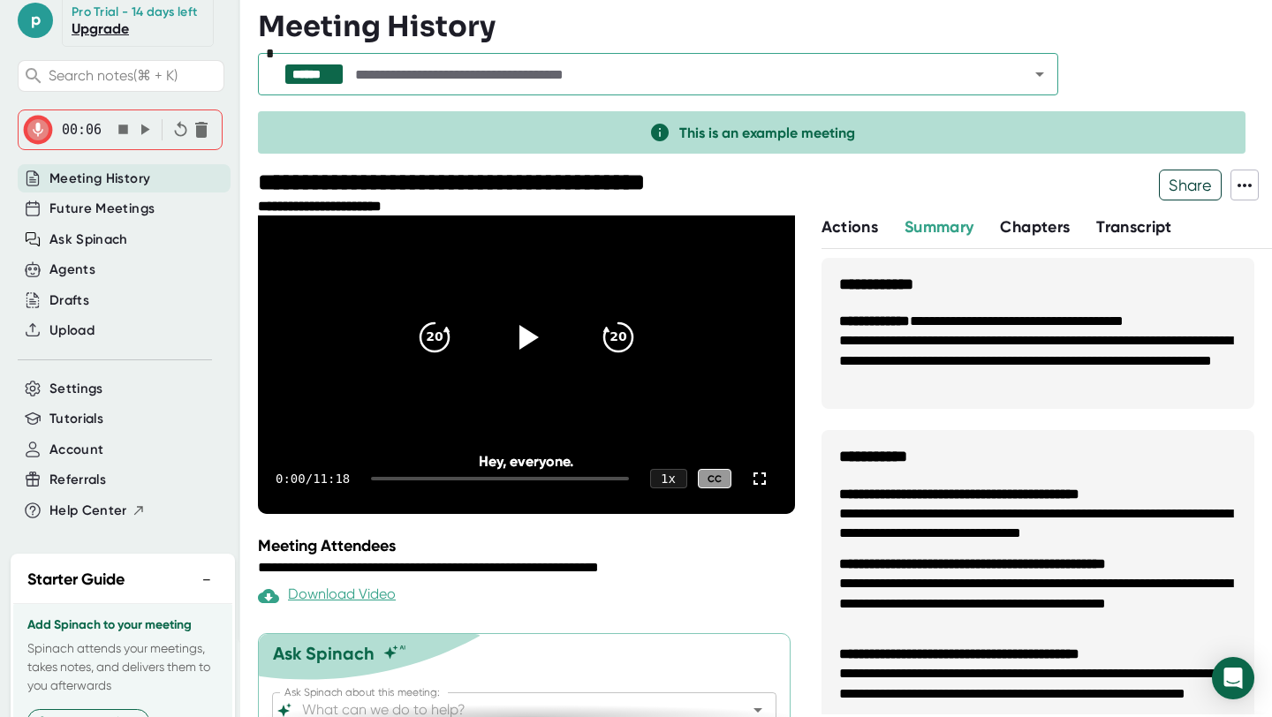
scroll to position [178, 0]
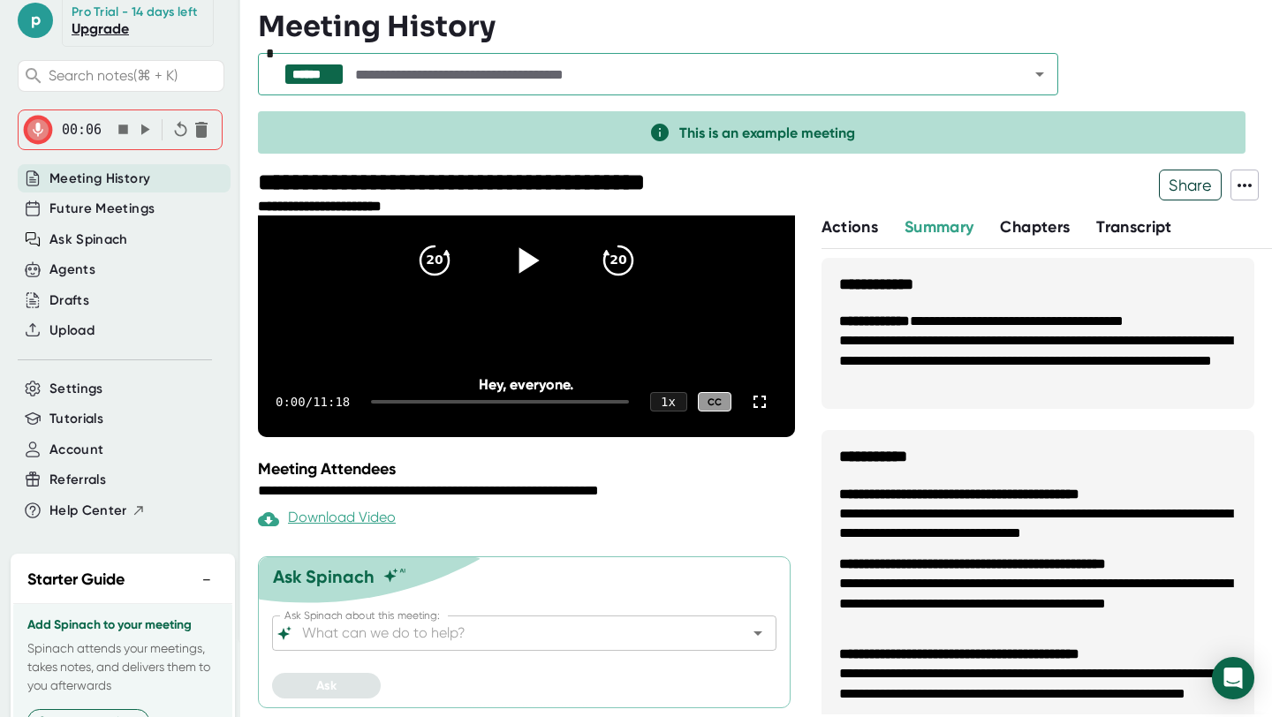
click at [539, 275] on icon at bounding box center [526, 260] width 44 height 44
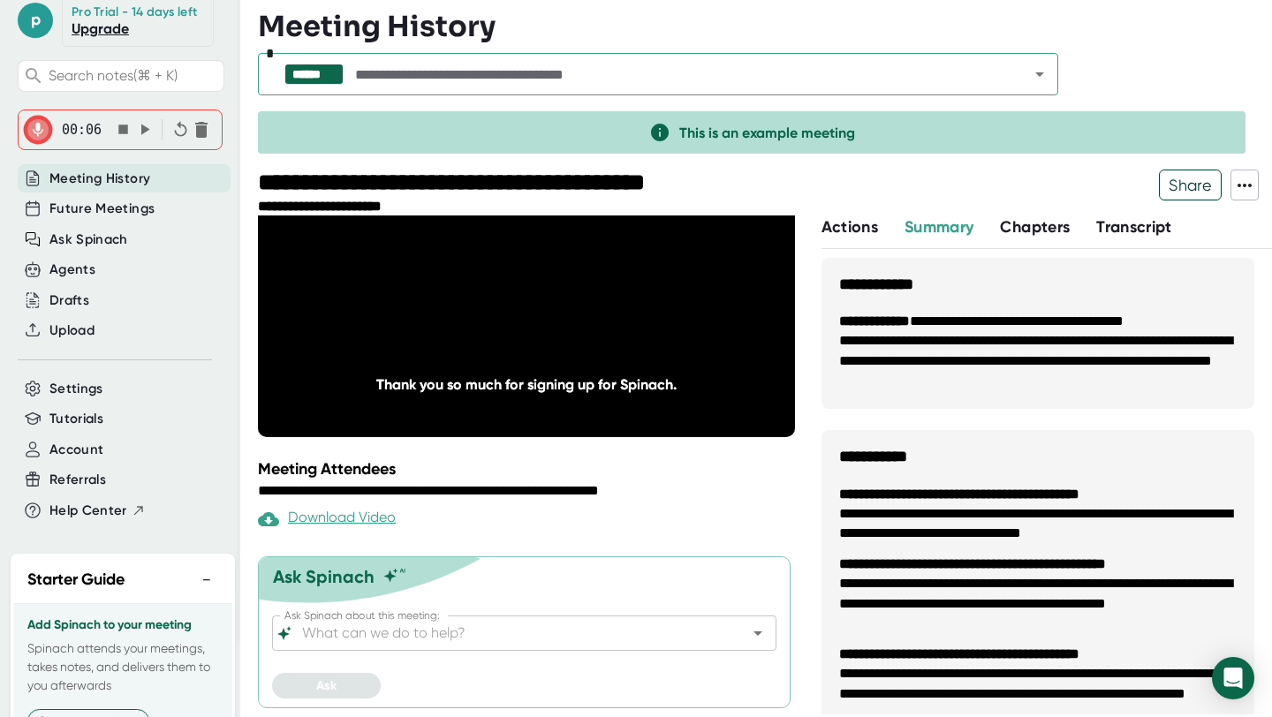
click at [834, 227] on span "Actions" at bounding box center [849, 226] width 57 height 19
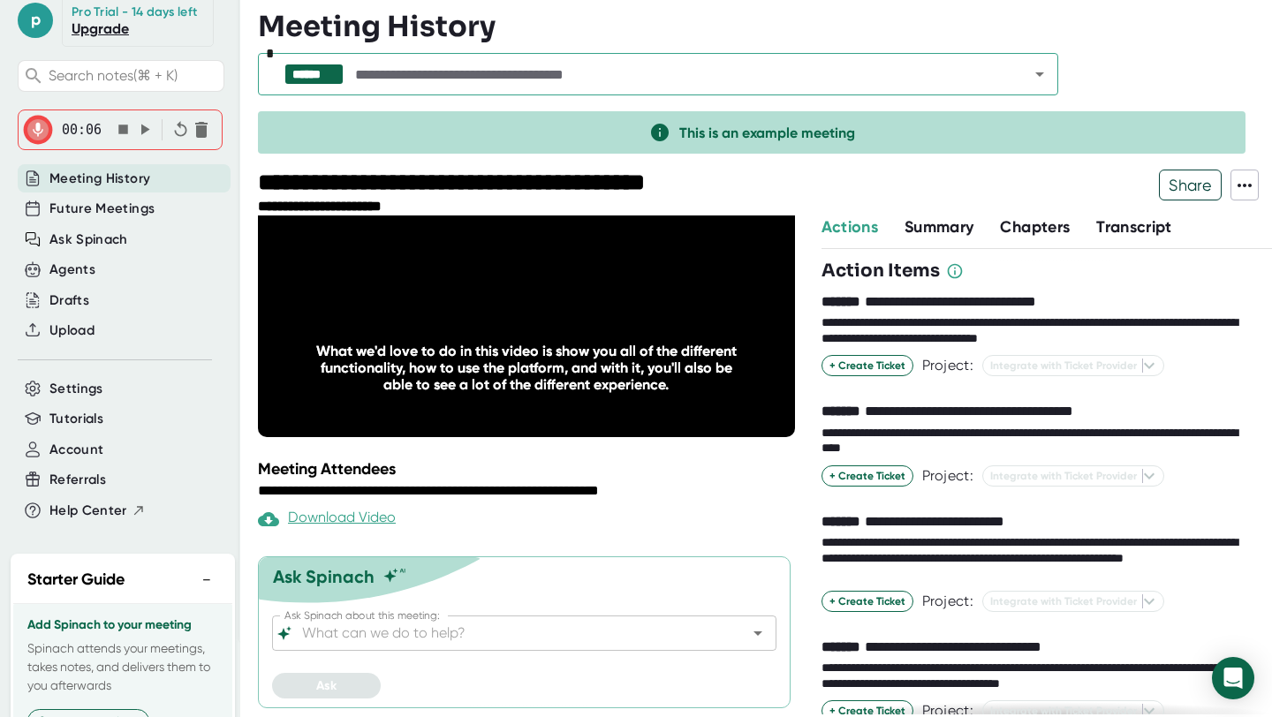
click at [925, 227] on span "Summary" at bounding box center [938, 226] width 69 height 19
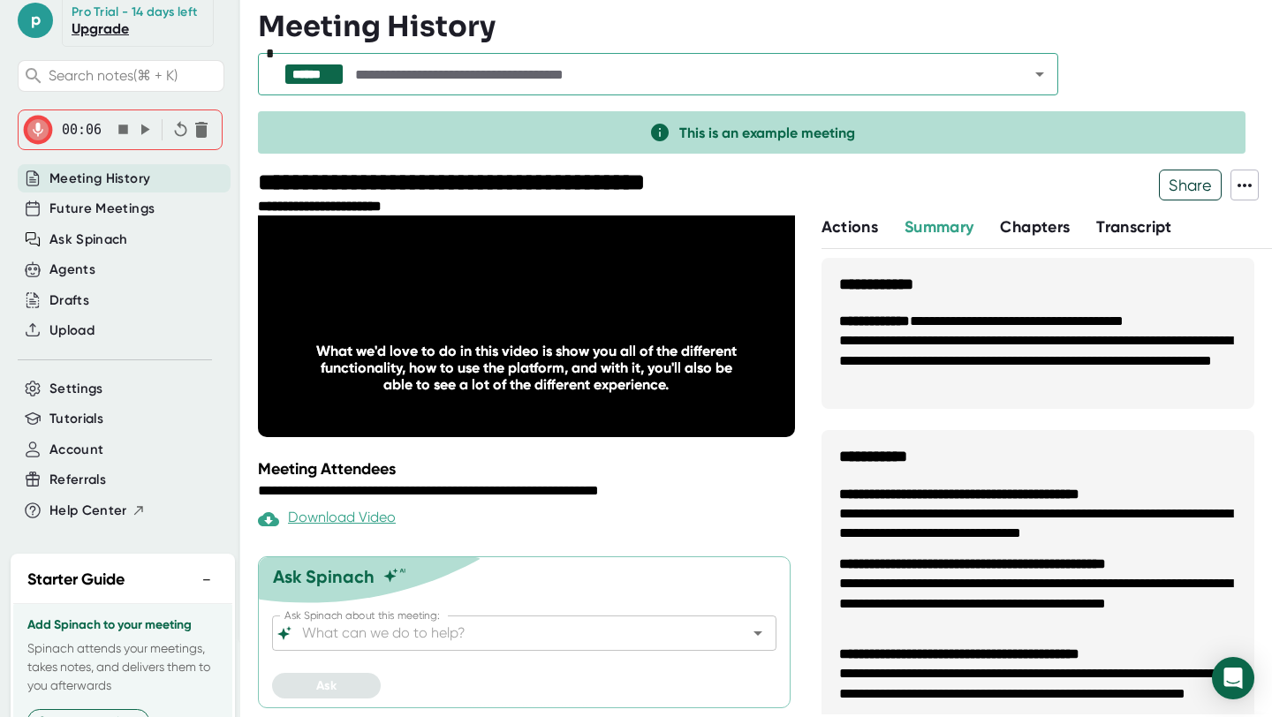
click at [1049, 228] on span "Chapters" at bounding box center [1035, 226] width 70 height 19
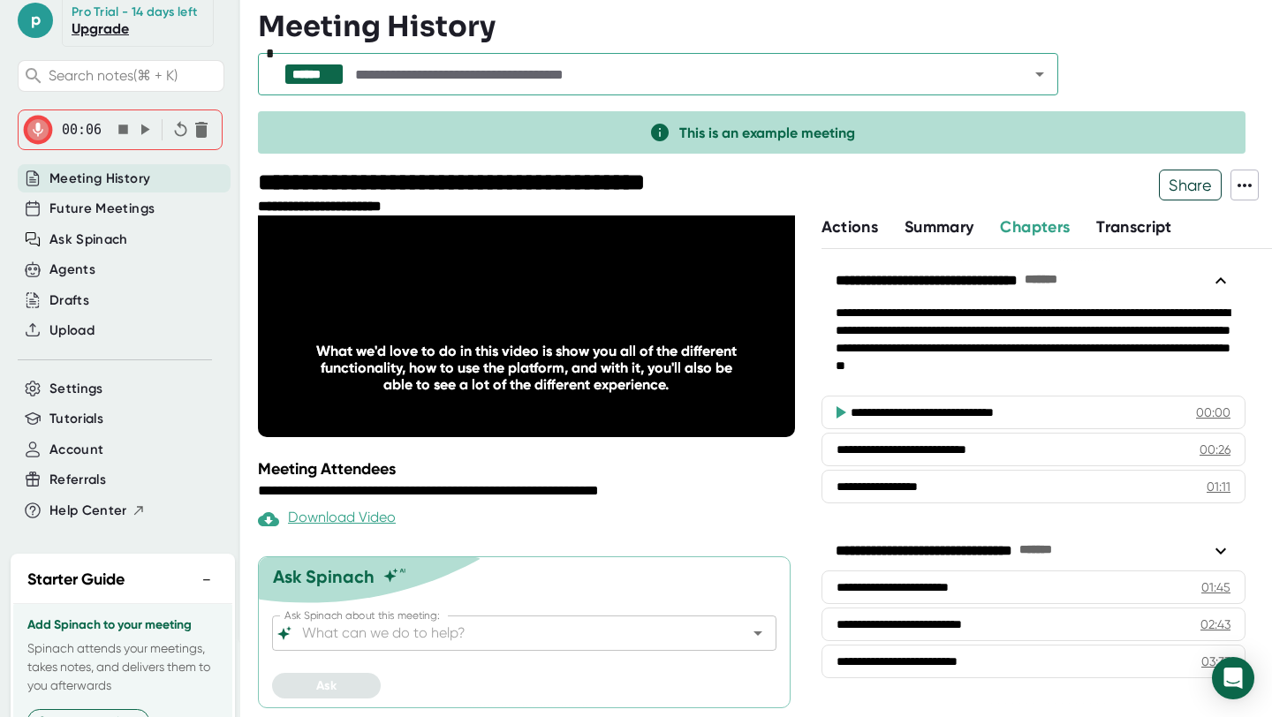
click at [1151, 224] on span "Transcript" at bounding box center [1134, 226] width 76 height 19
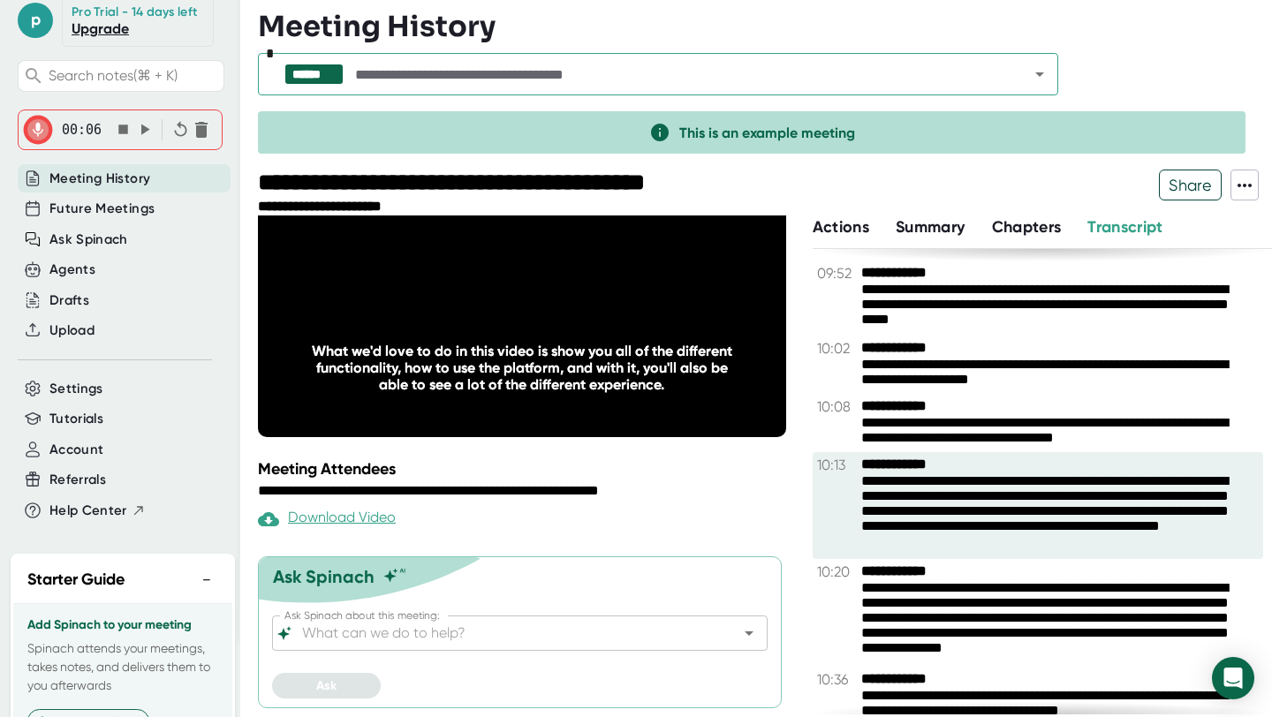
scroll to position [5842, 0]
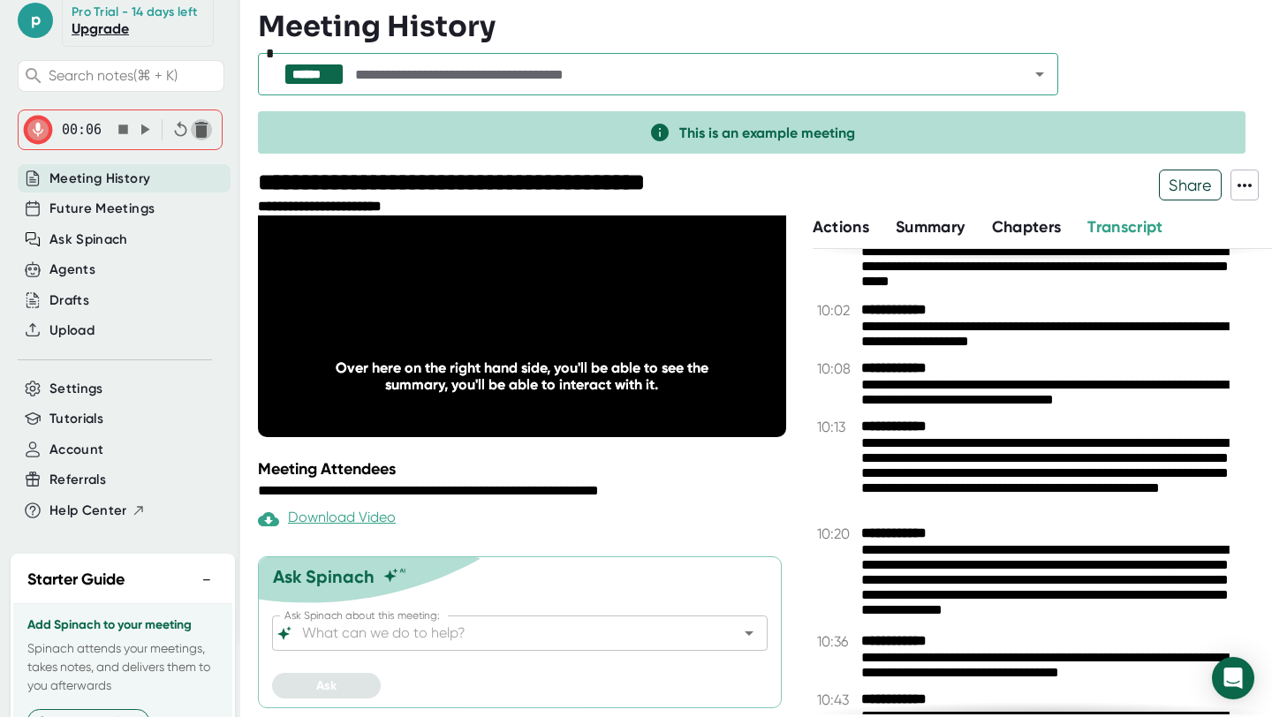
click at [208, 137] on icon "button" at bounding box center [201, 129] width 21 height 21
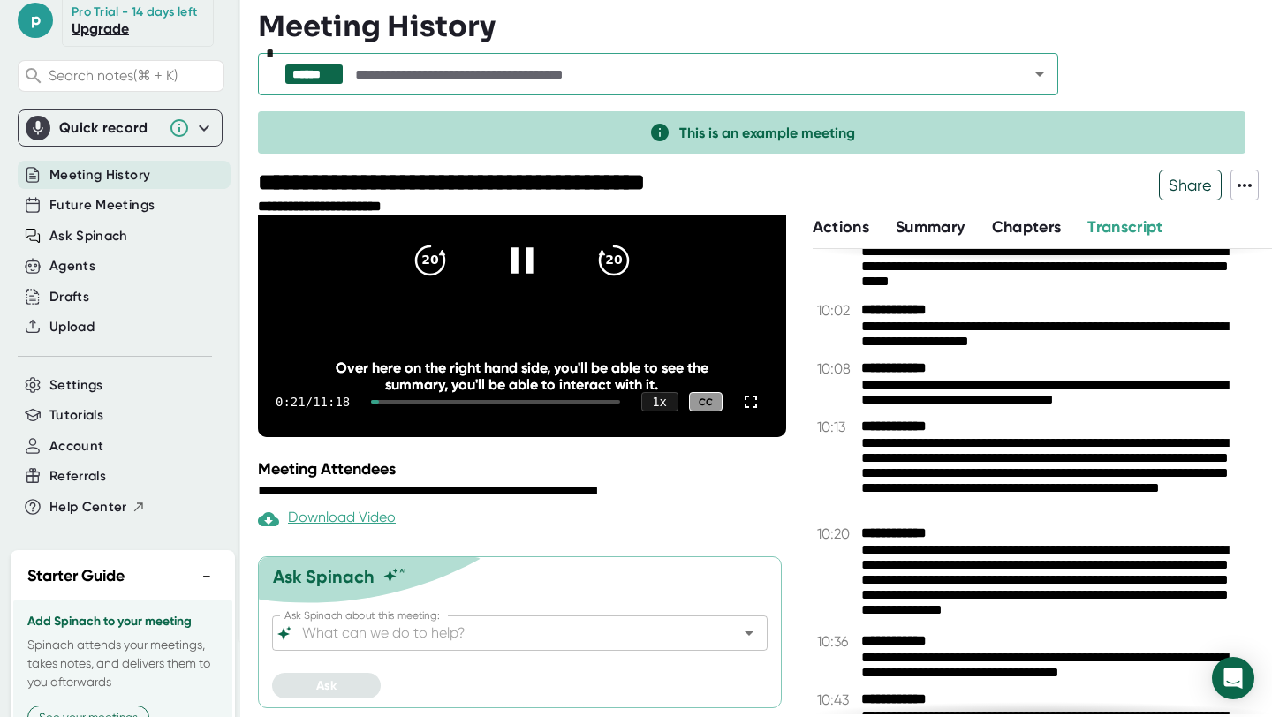
scroll to position [0, 0]
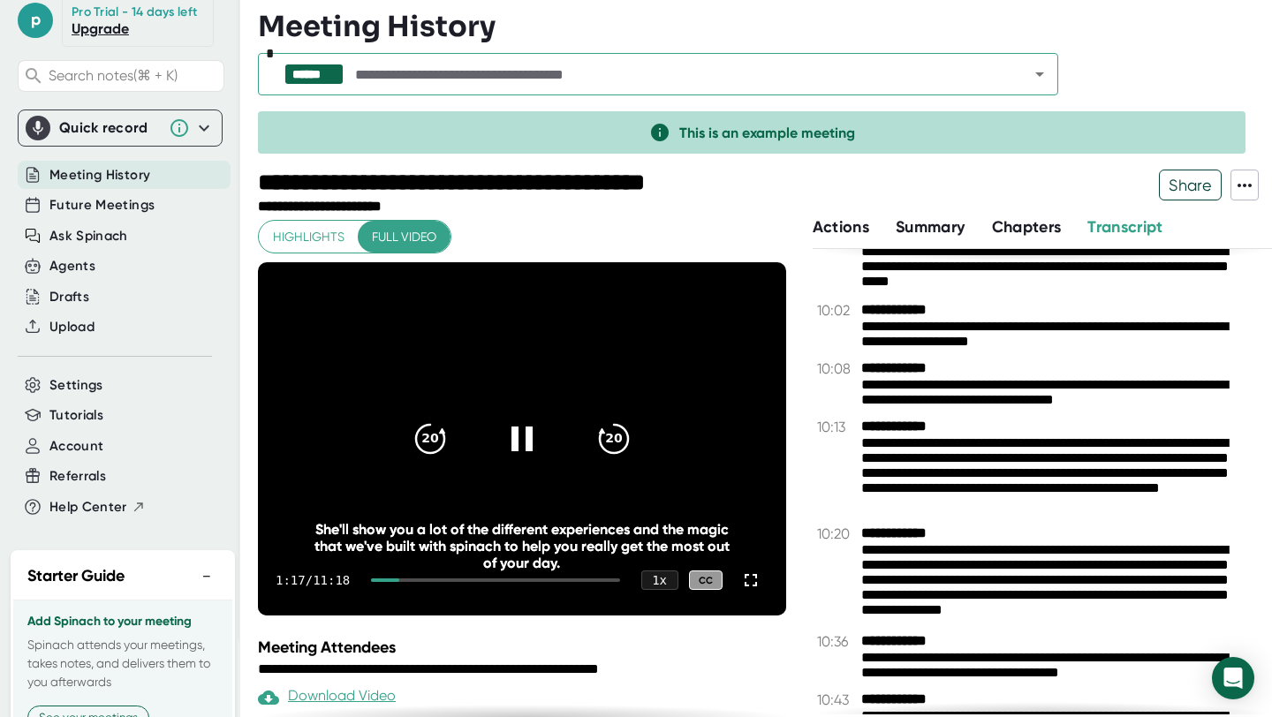
click at [458, 580] on div at bounding box center [495, 580] width 248 height 4
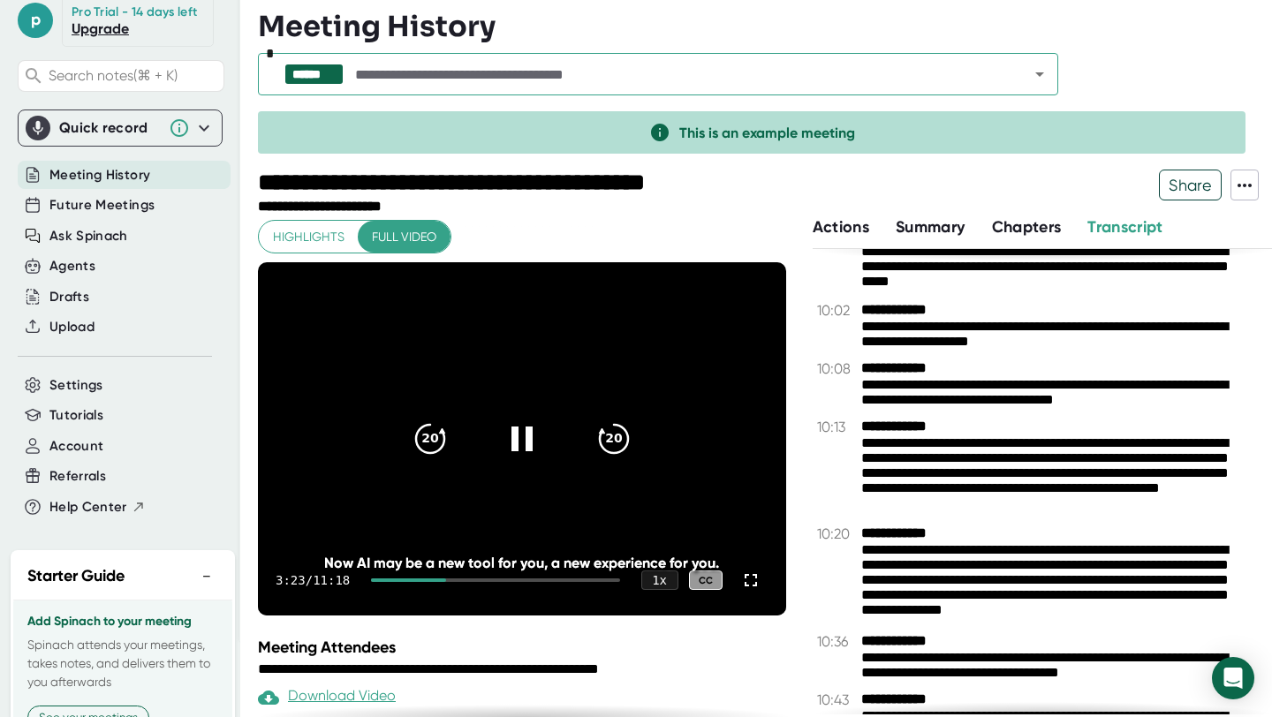
click at [439, 579] on div at bounding box center [408, 580] width 74 height 4
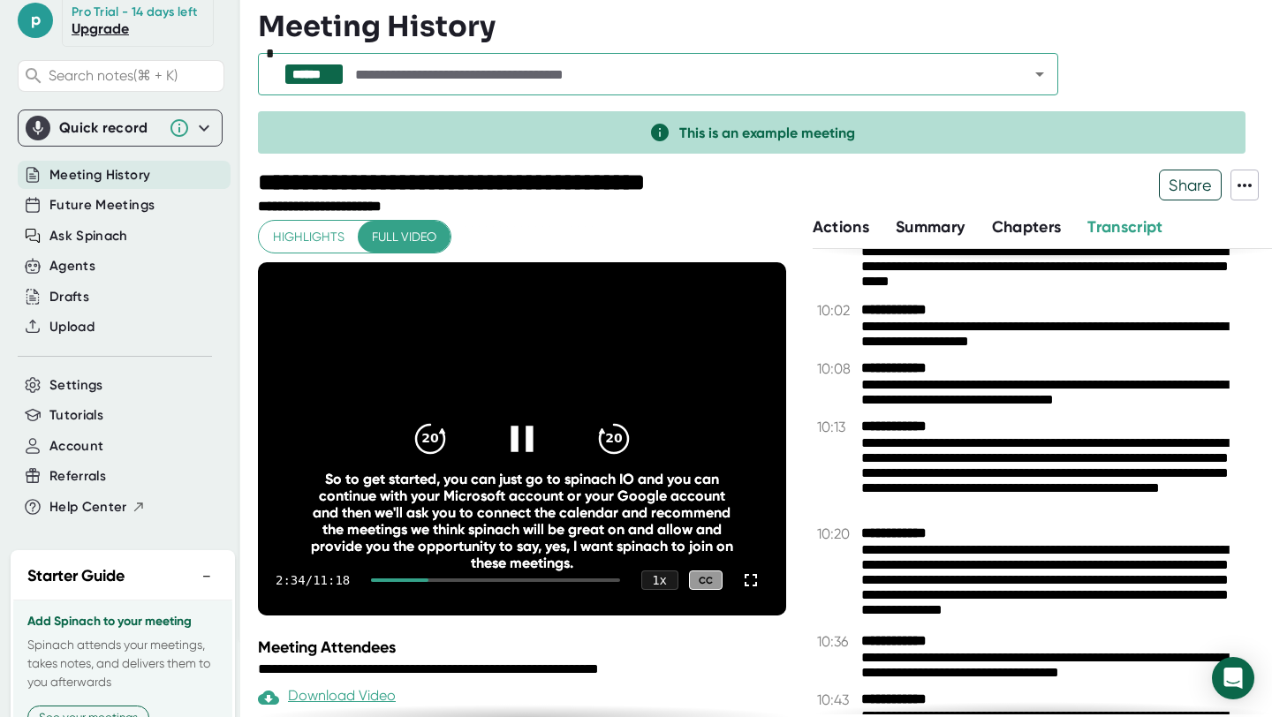
click at [525, 434] on icon at bounding box center [522, 439] width 44 height 44
click at [540, 435] on icon at bounding box center [522, 439] width 44 height 44
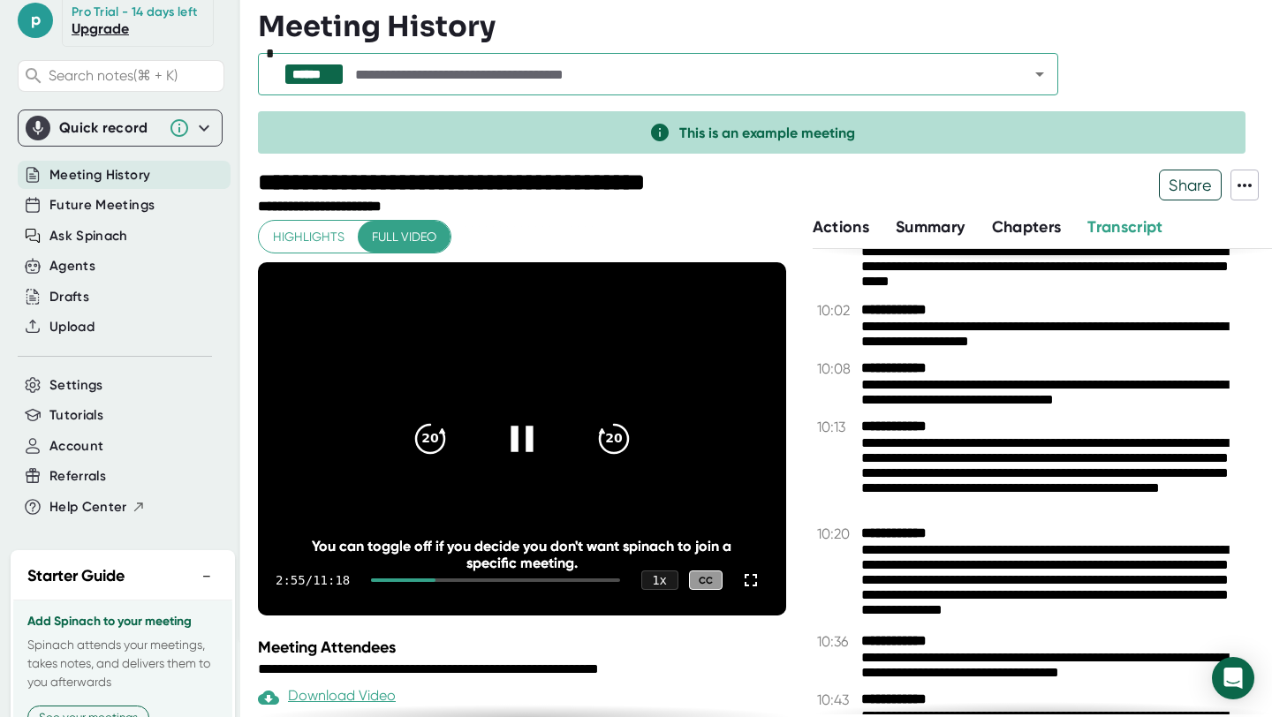
click at [521, 430] on icon at bounding box center [521, 439] width 22 height 26
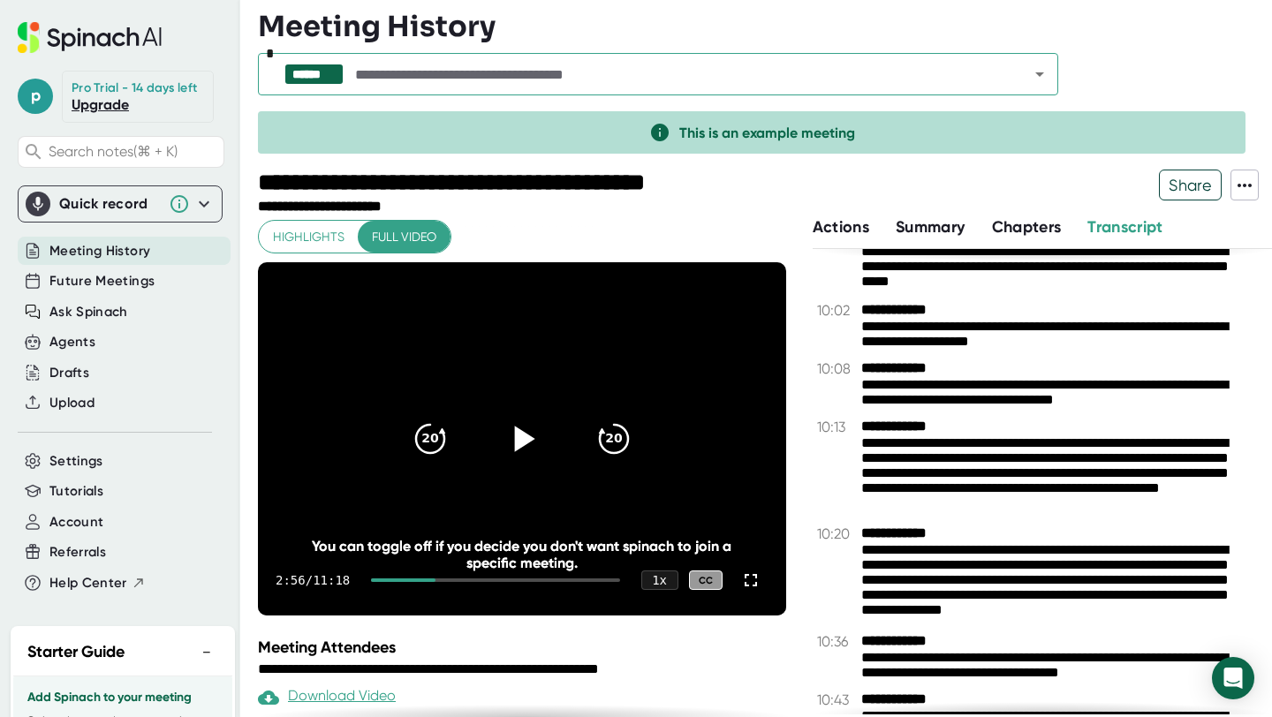
scroll to position [1, 0]
click at [760, 577] on icon at bounding box center [750, 580] width 21 height 21
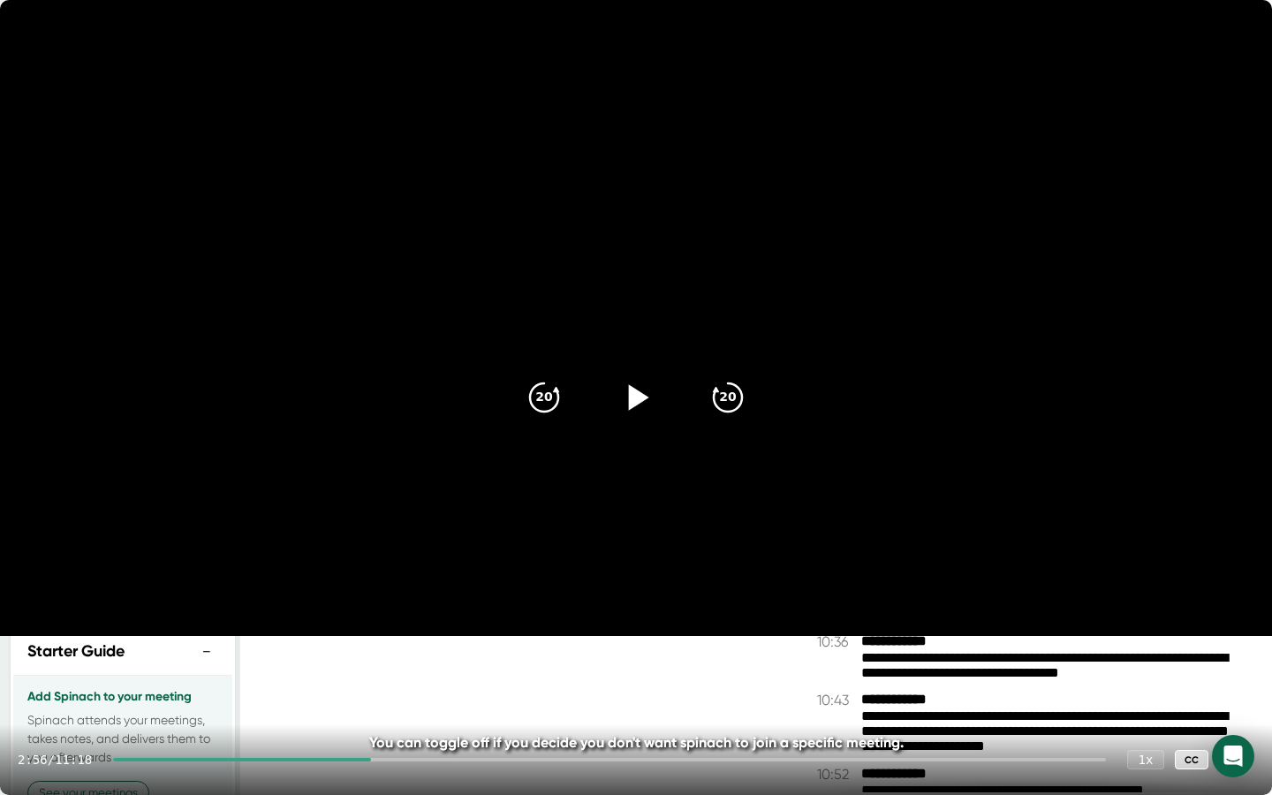
click at [638, 388] on icon at bounding box center [636, 397] width 44 height 44
click at [454, 716] on div "3:28 / 11:18 1 x CC" at bounding box center [636, 759] width 1272 height 71
click at [462, 716] on div "3:29 / 11:18 1 x CC" at bounding box center [636, 759] width 1272 height 71
click at [1236, 716] on icon at bounding box center [1236, 759] width 21 height 21
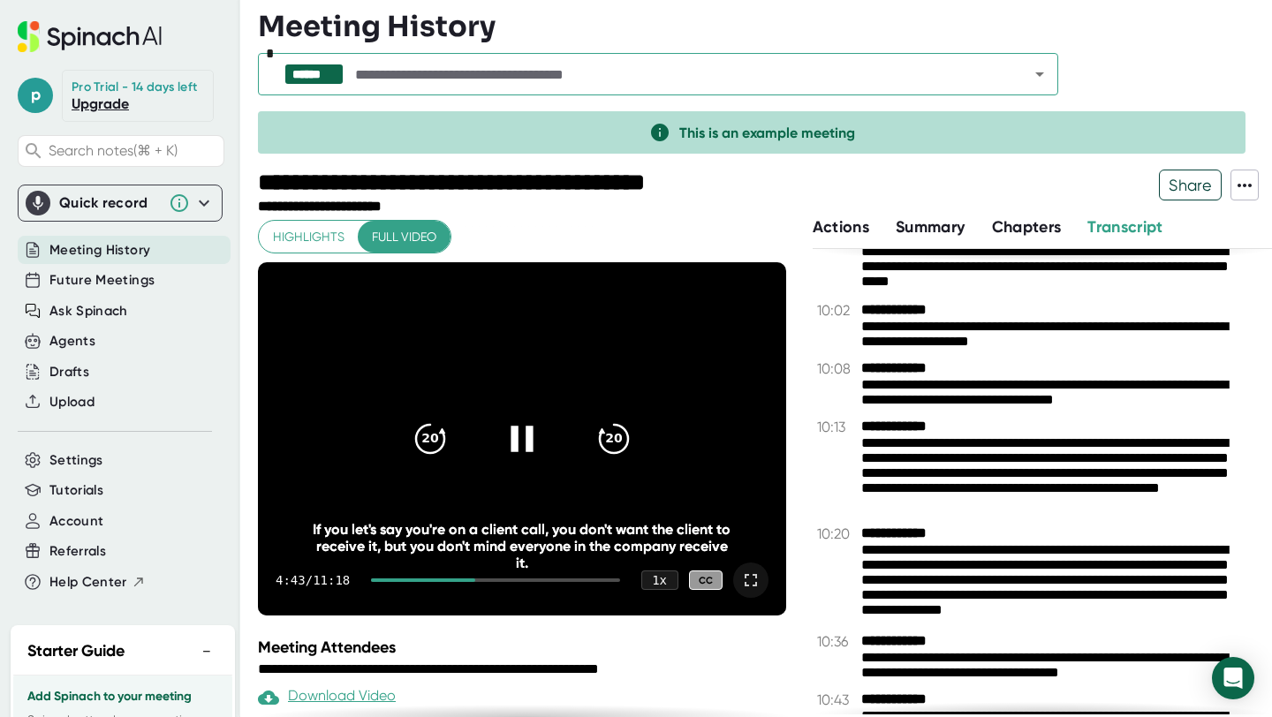
click at [520, 445] on icon at bounding box center [521, 439] width 22 height 26
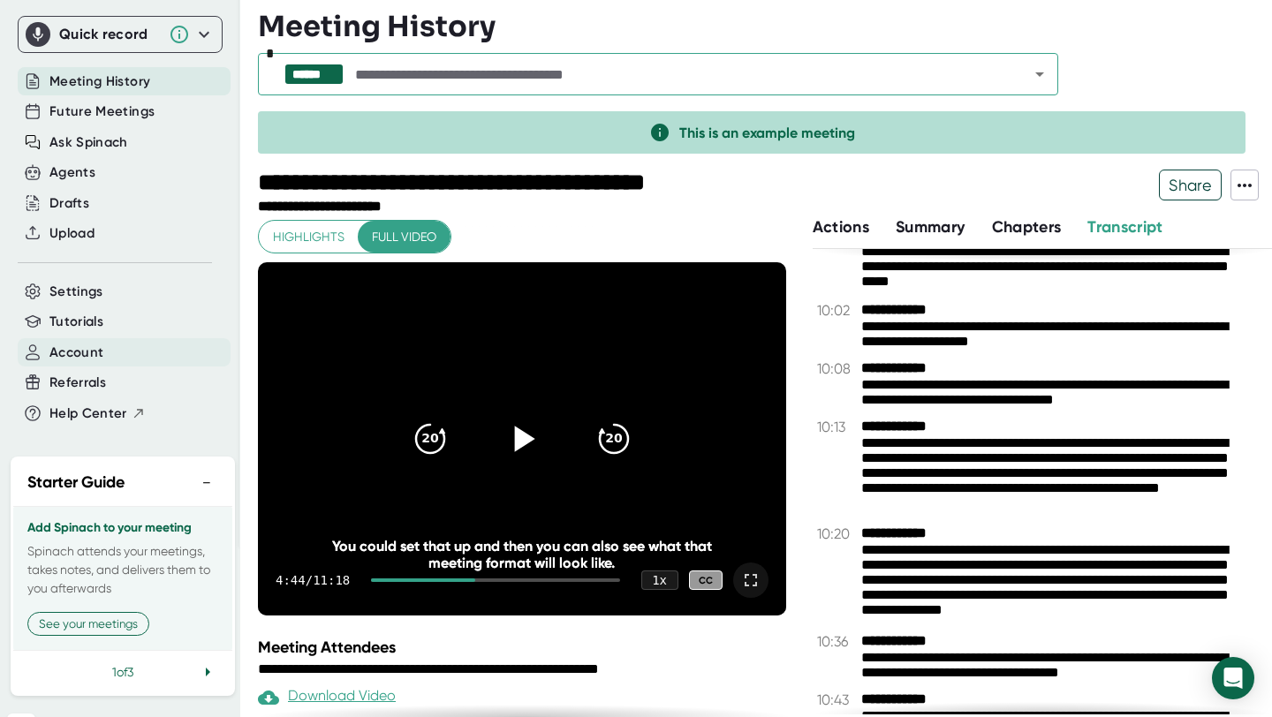
scroll to position [209, 0]
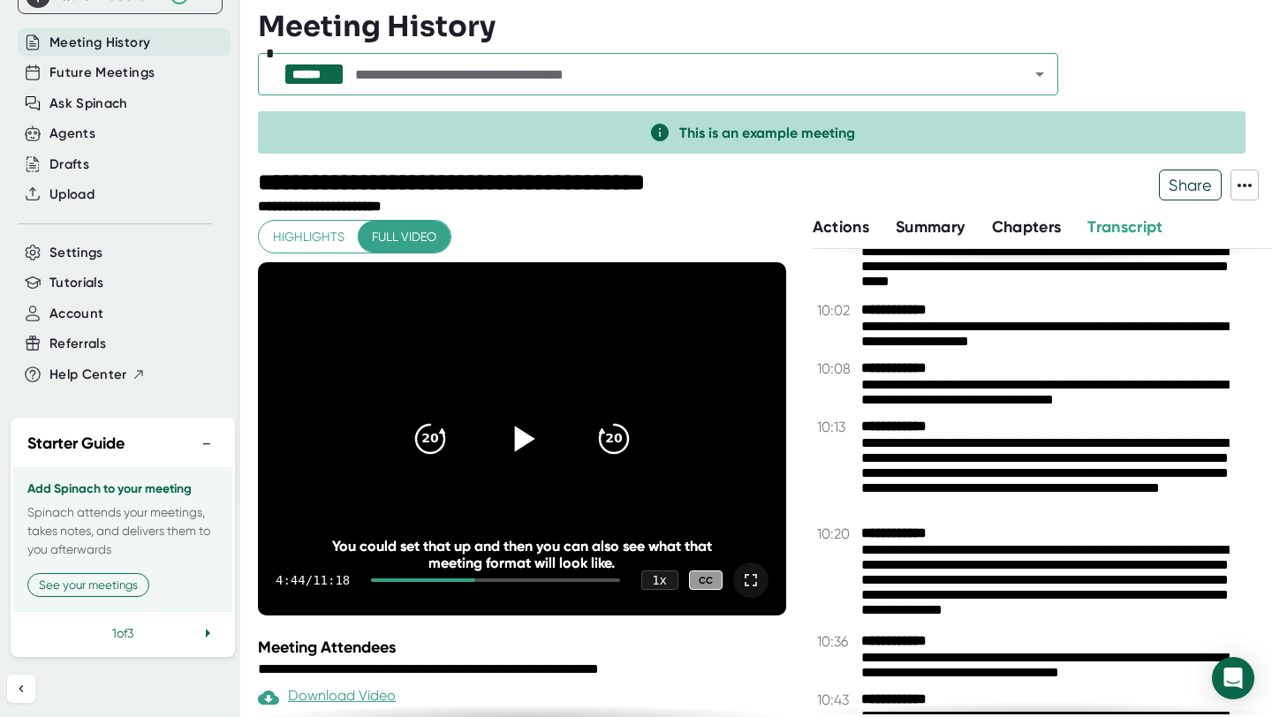
click at [205, 630] on icon at bounding box center [207, 633] width 21 height 21
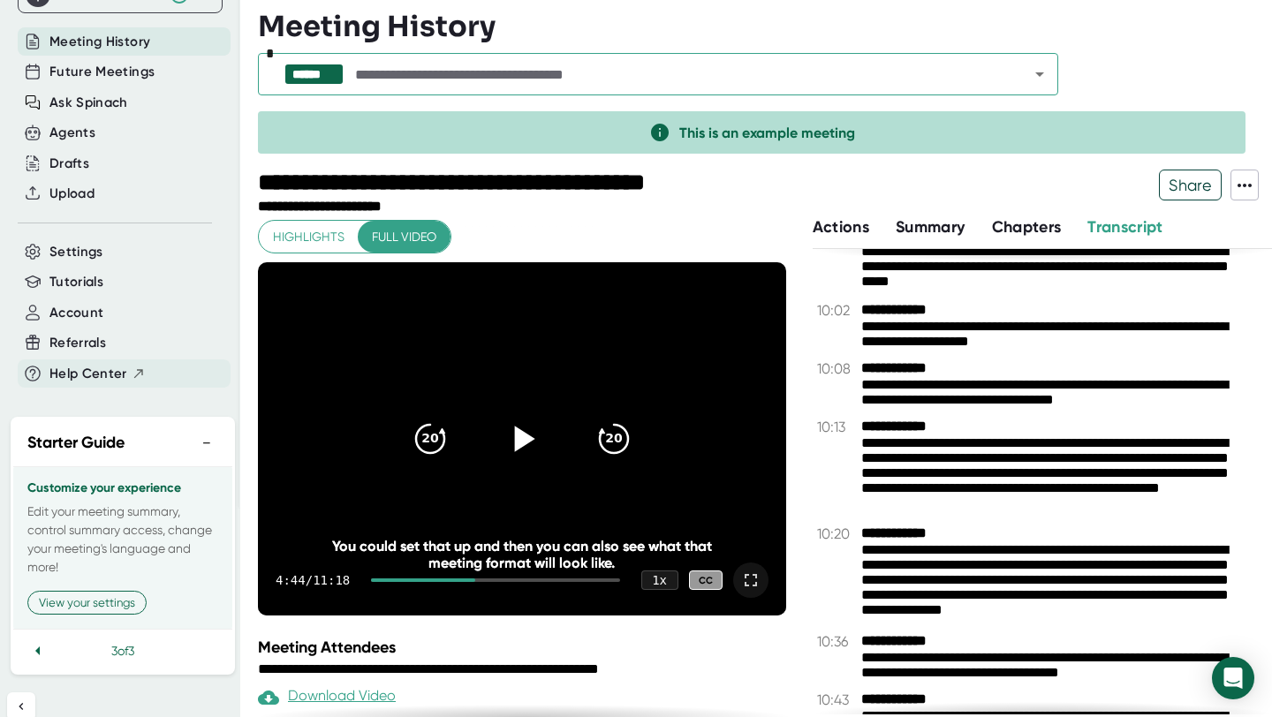
scroll to position [0, 0]
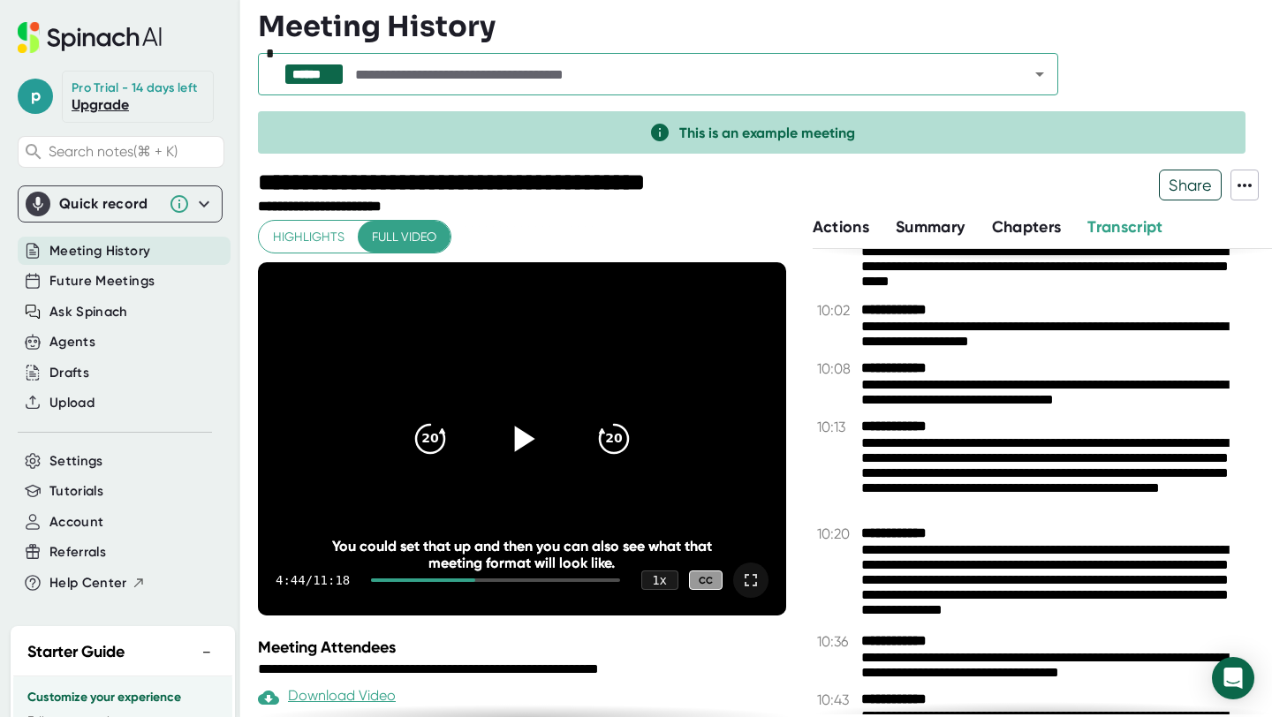
click at [60, 31] on icon at bounding box center [90, 37] width 144 height 31
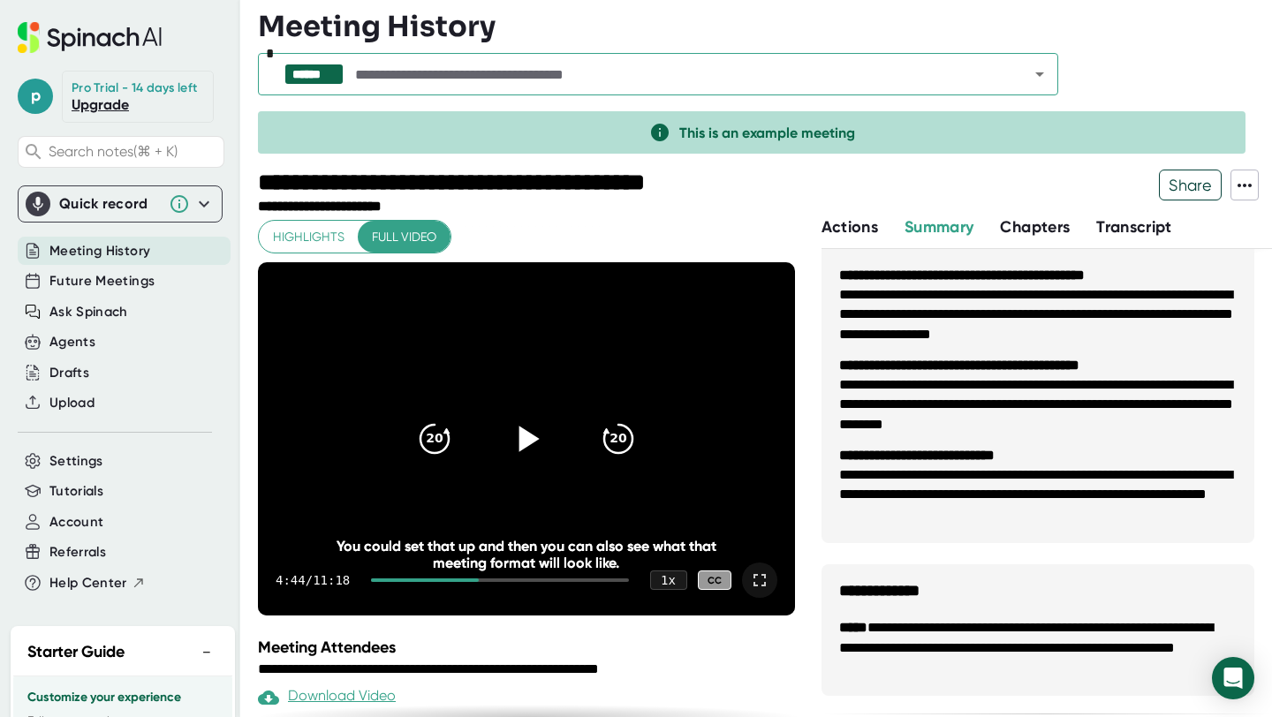
scroll to position [1336, 0]
click at [85, 291] on span "Future Meetings" at bounding box center [101, 281] width 105 height 20
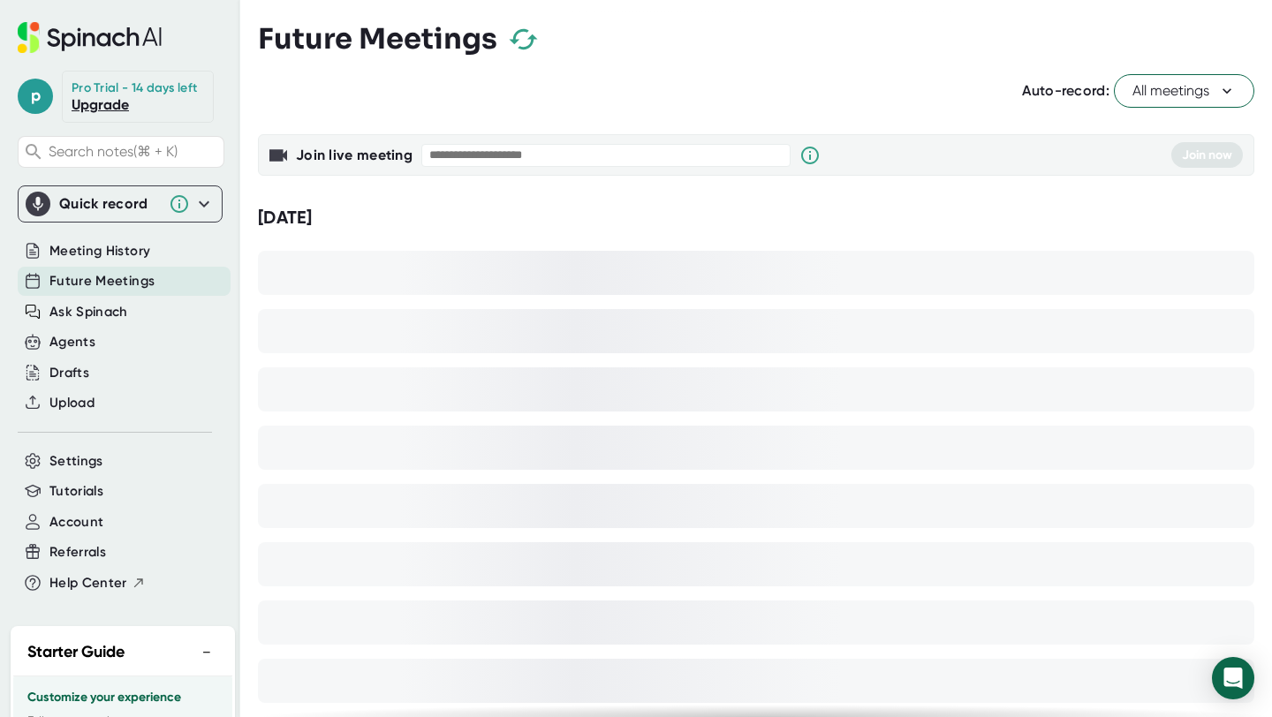
click at [521, 45] on icon "button" at bounding box center [523, 39] width 31 height 31
